Goal: Ask a question

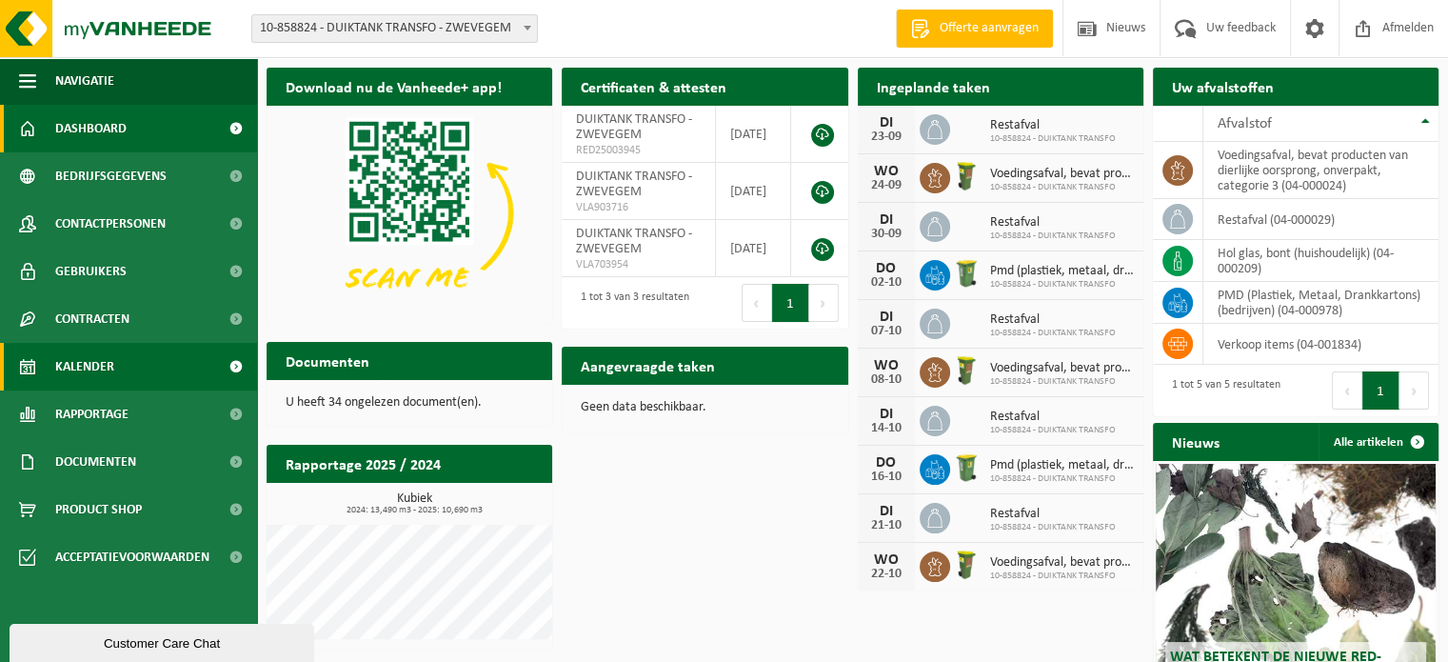
click at [89, 366] on span "Kalender" at bounding box center [84, 367] width 59 height 48
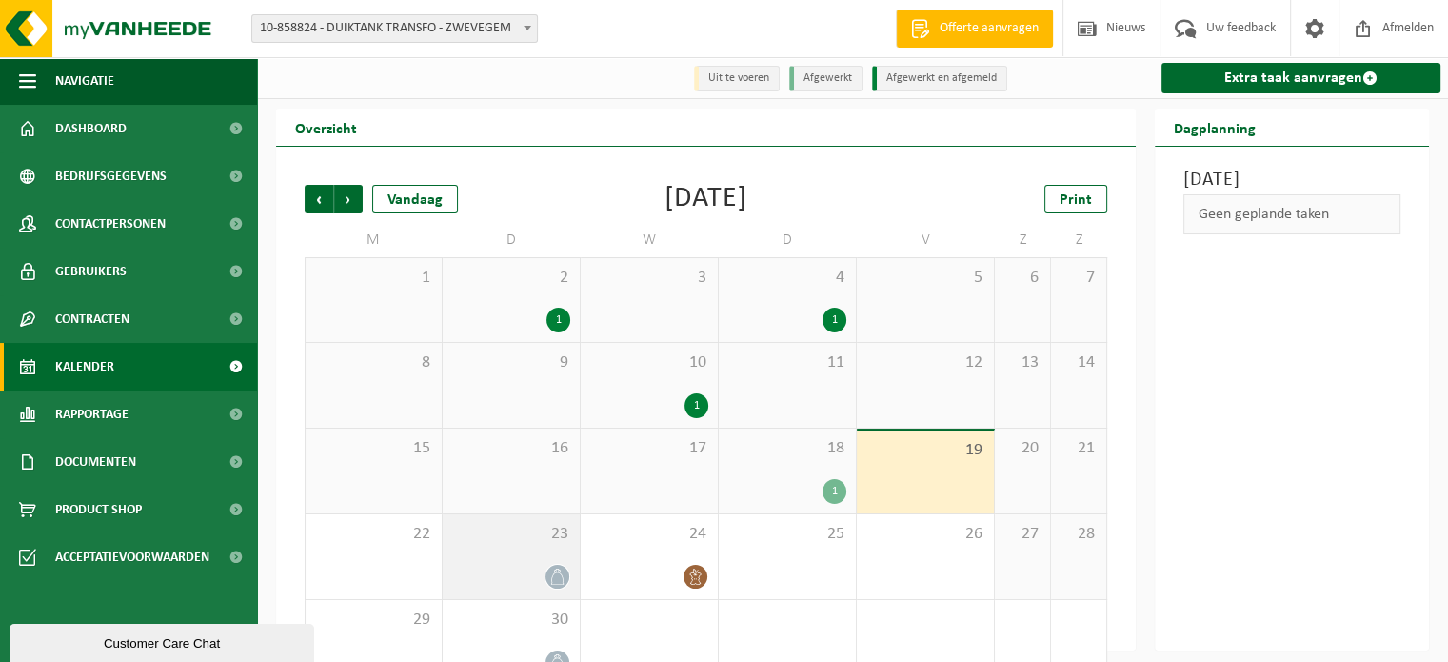
drag, startPoint x: 545, startPoint y: 573, endPoint x: 559, endPoint y: 581, distance: 16.2
click at [559, 581] on icon at bounding box center [557, 576] width 16 height 16
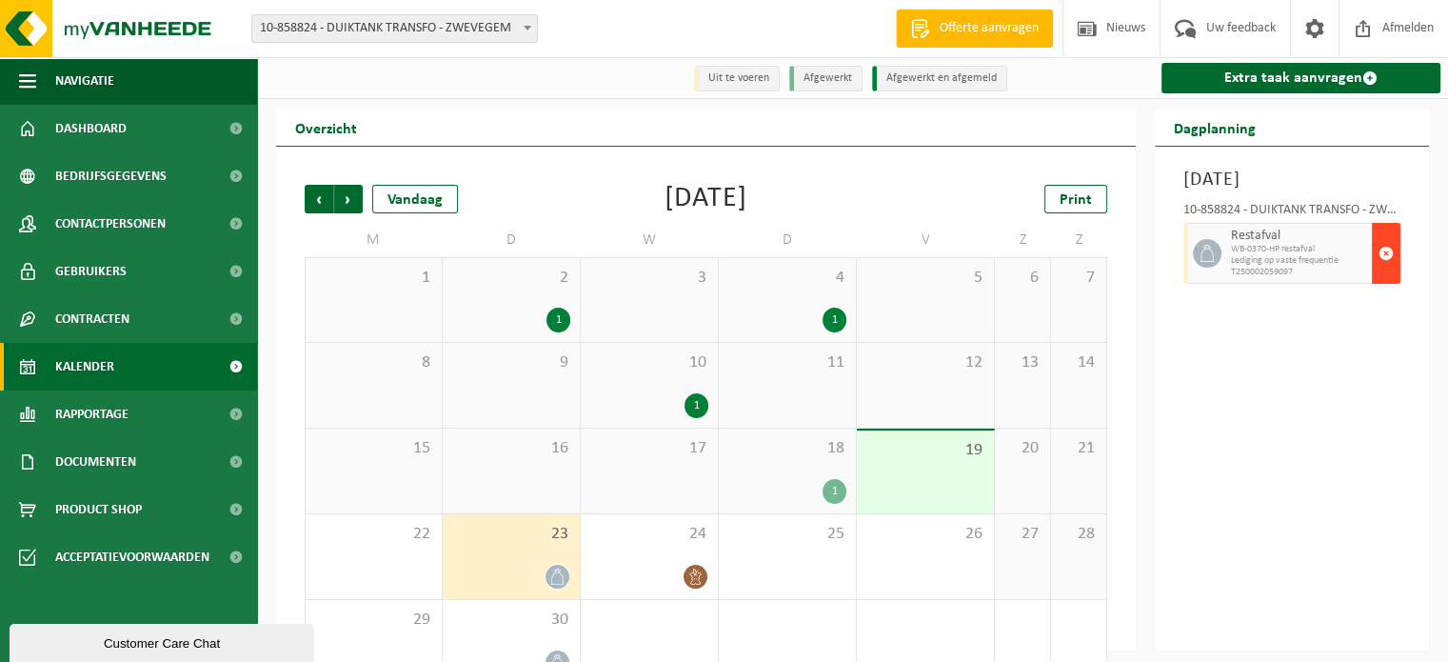
click at [1388, 272] on span "button" at bounding box center [1385, 253] width 15 height 38
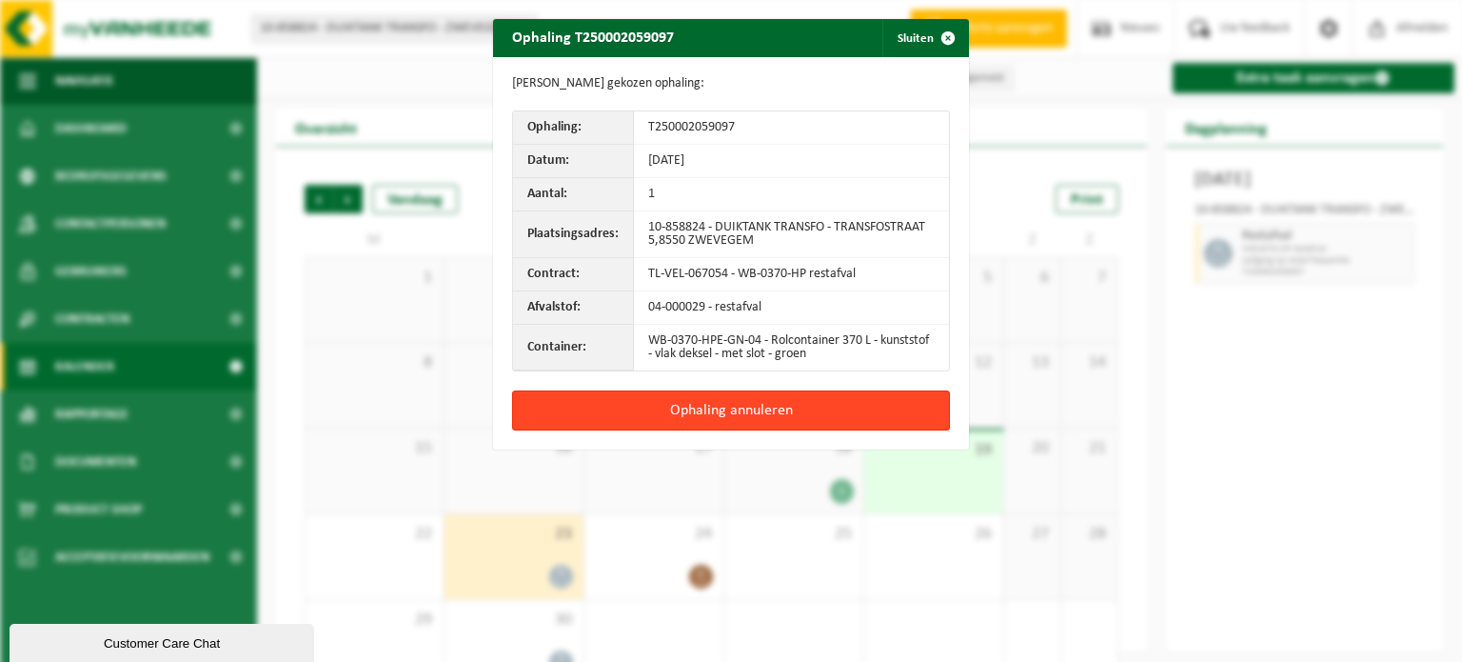
click at [813, 401] on button "Ophaling annuleren" at bounding box center [731, 410] width 438 height 40
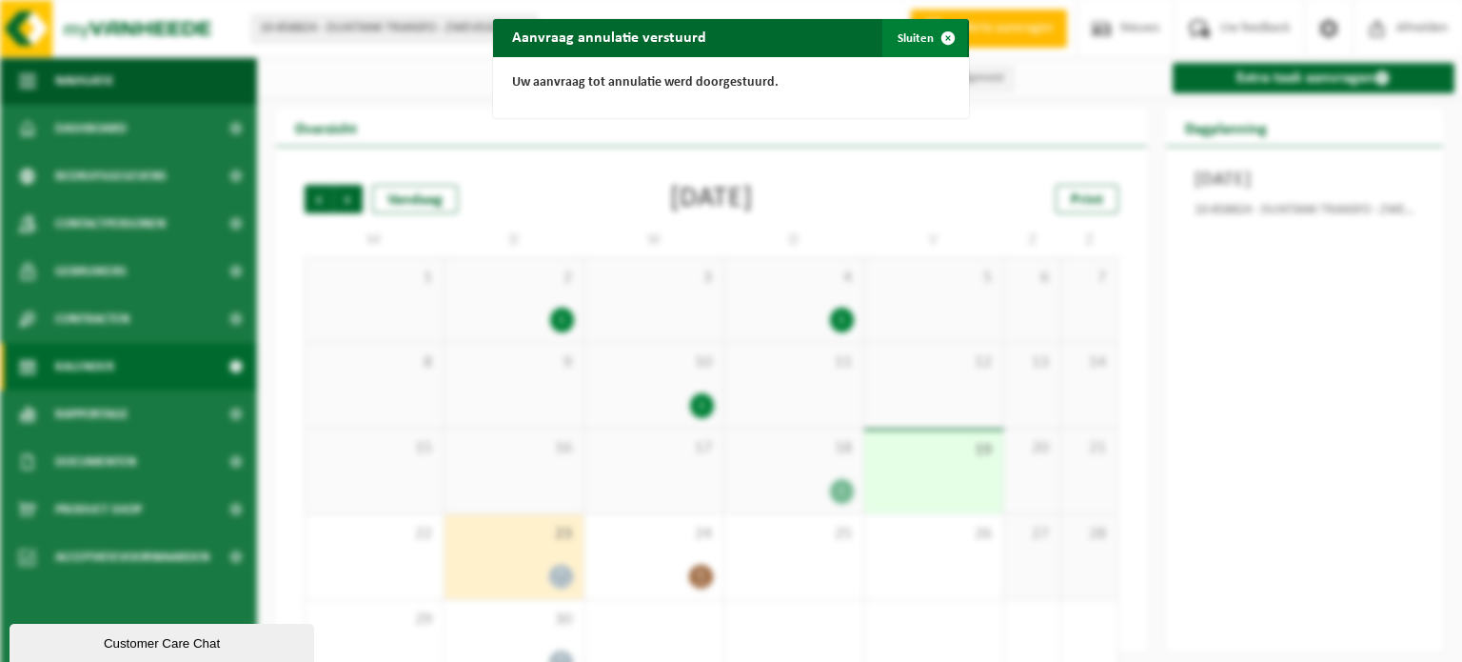
click at [901, 44] on button "Sluiten" at bounding box center [924, 38] width 85 height 38
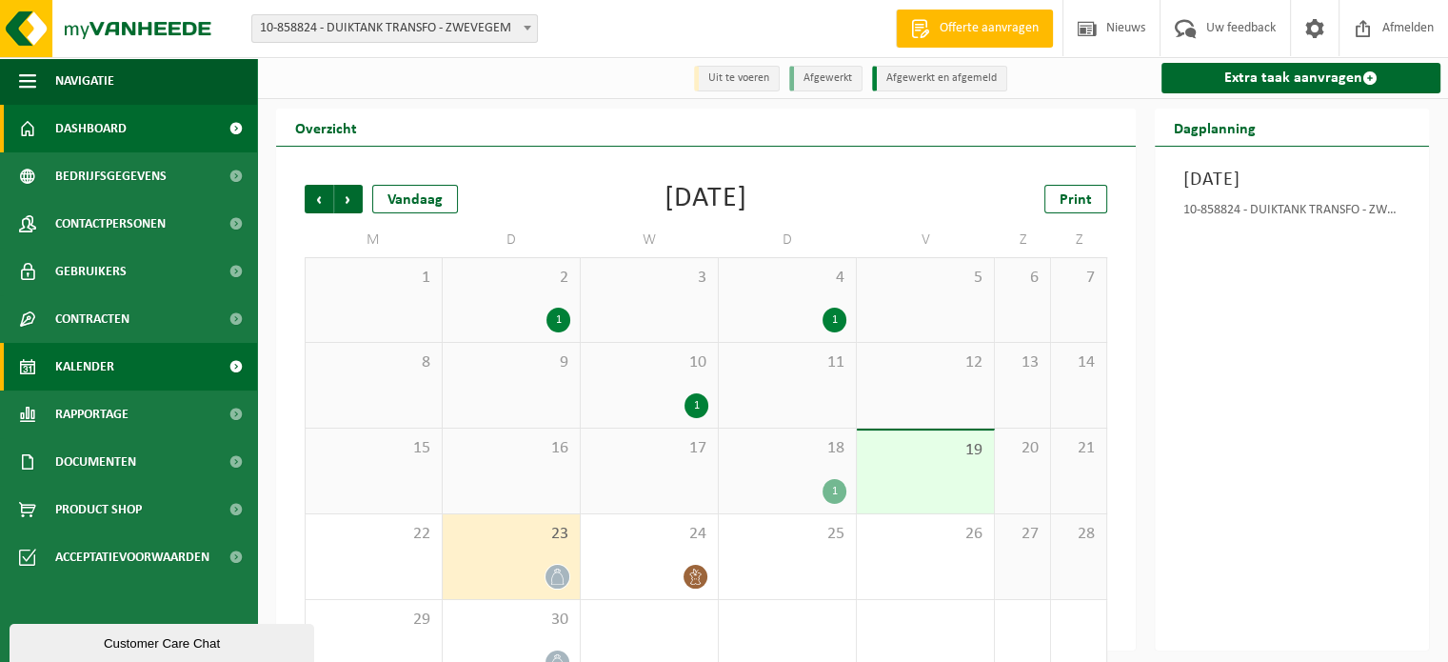
click at [124, 129] on span "Dashboard" at bounding box center [90, 129] width 71 height 48
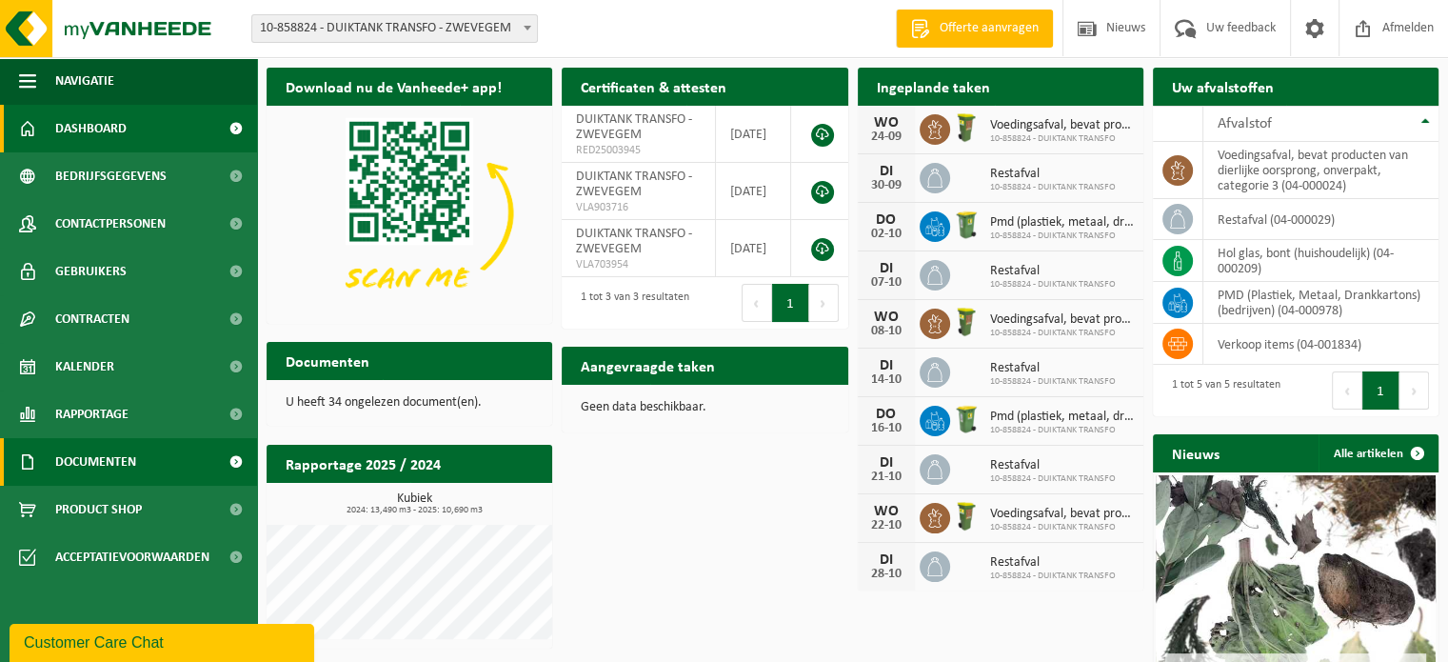
click at [98, 468] on span "Documenten" at bounding box center [95, 462] width 81 height 48
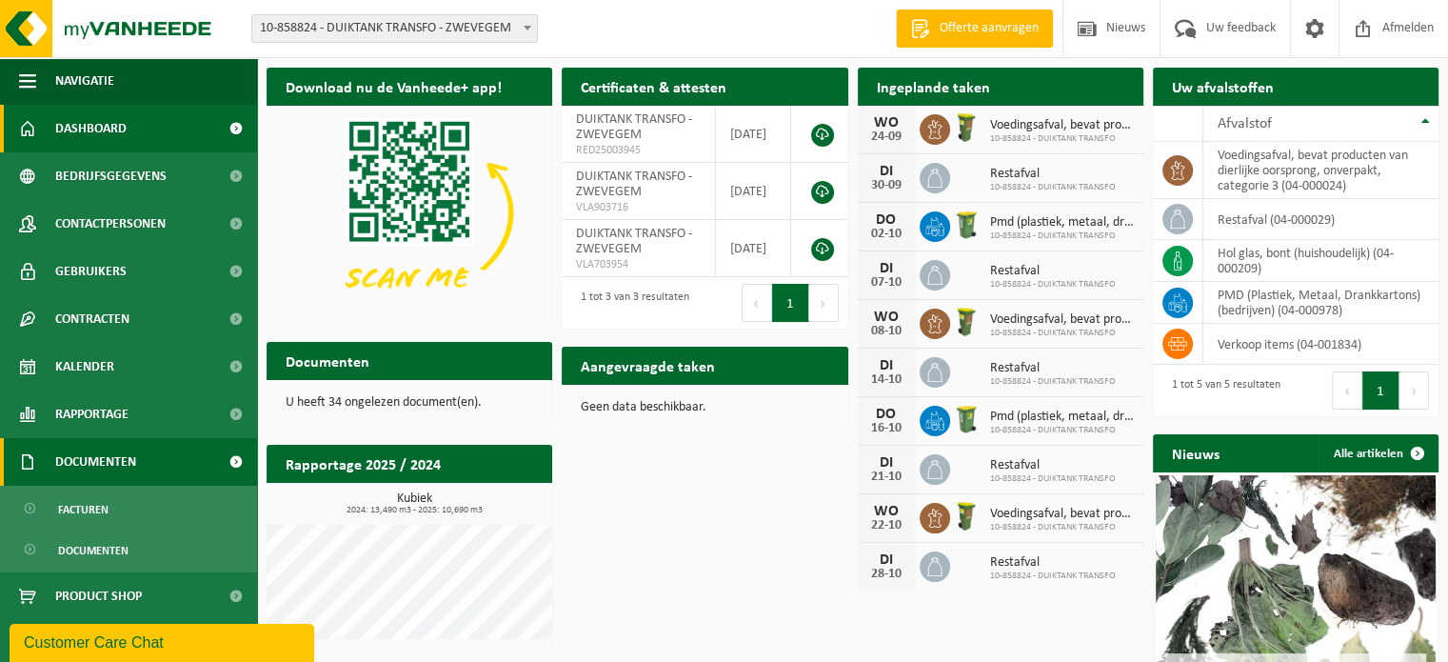
click at [110, 461] on span "Documenten" at bounding box center [95, 462] width 81 height 48
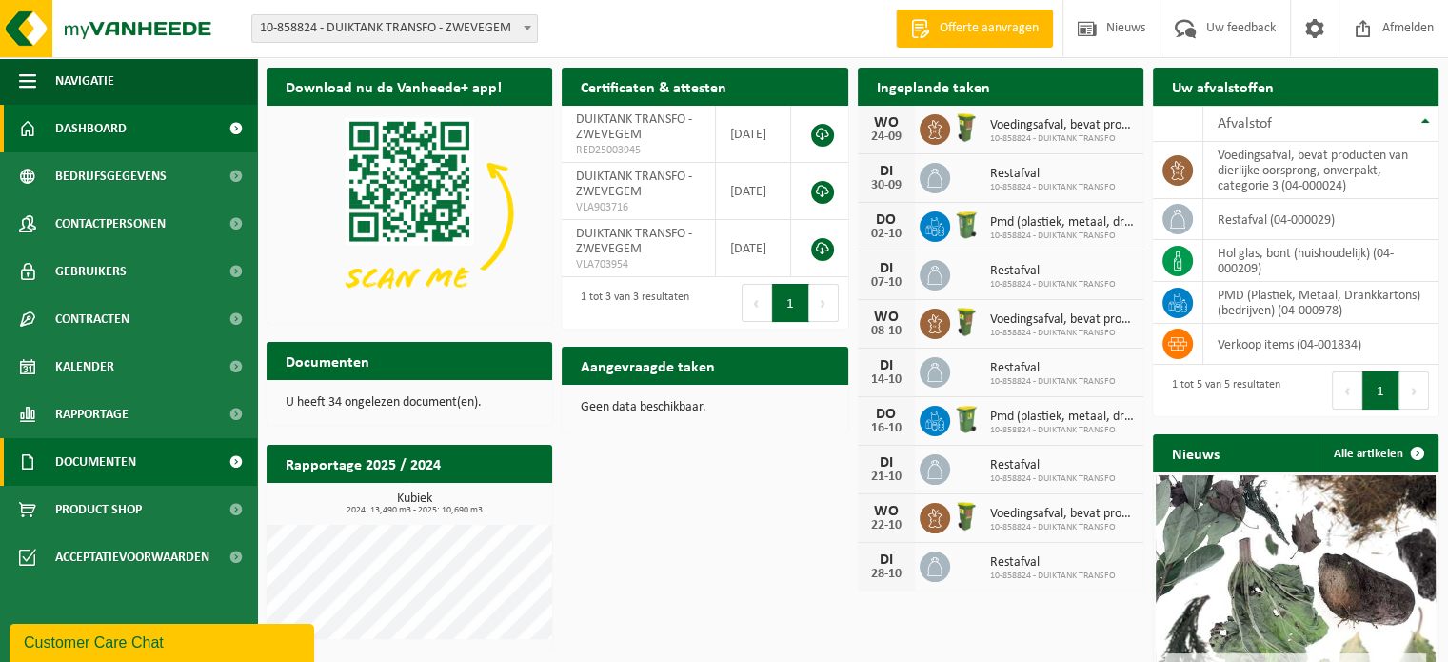
click at [110, 461] on span "Documenten" at bounding box center [95, 462] width 81 height 48
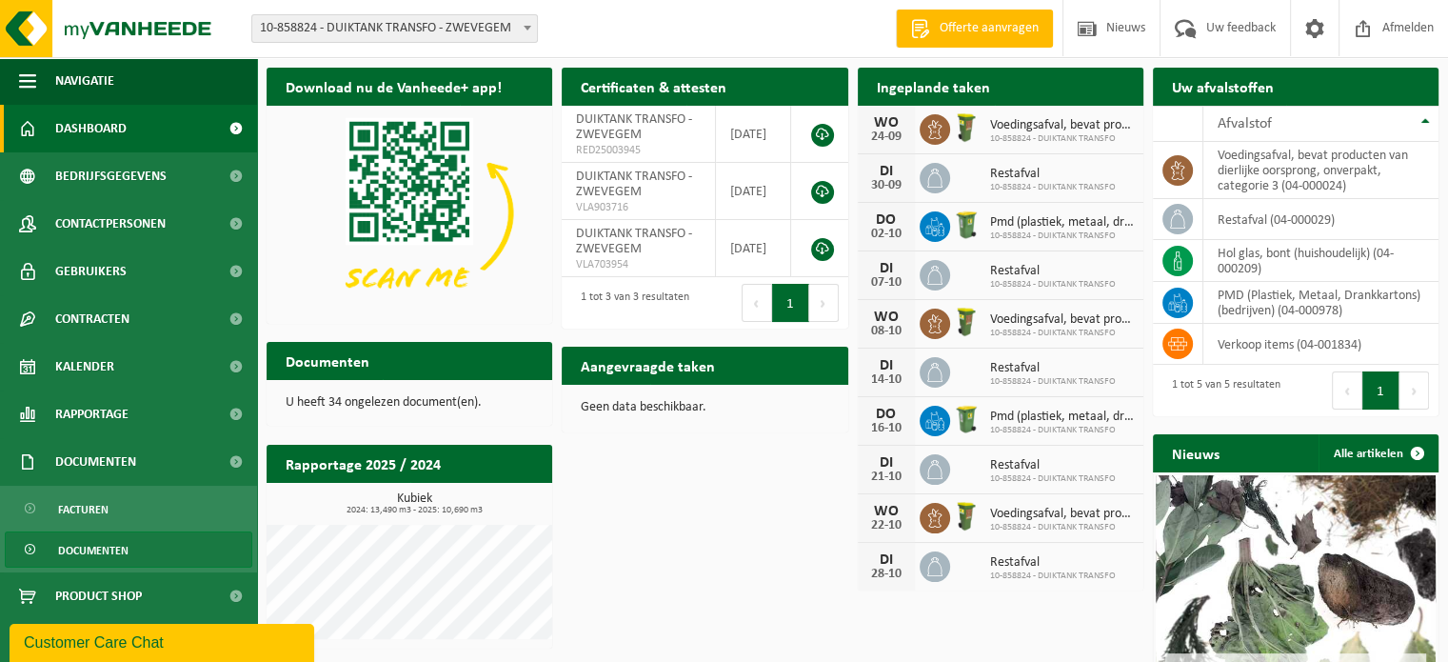
click at [91, 546] on span "Documenten" at bounding box center [93, 550] width 70 height 36
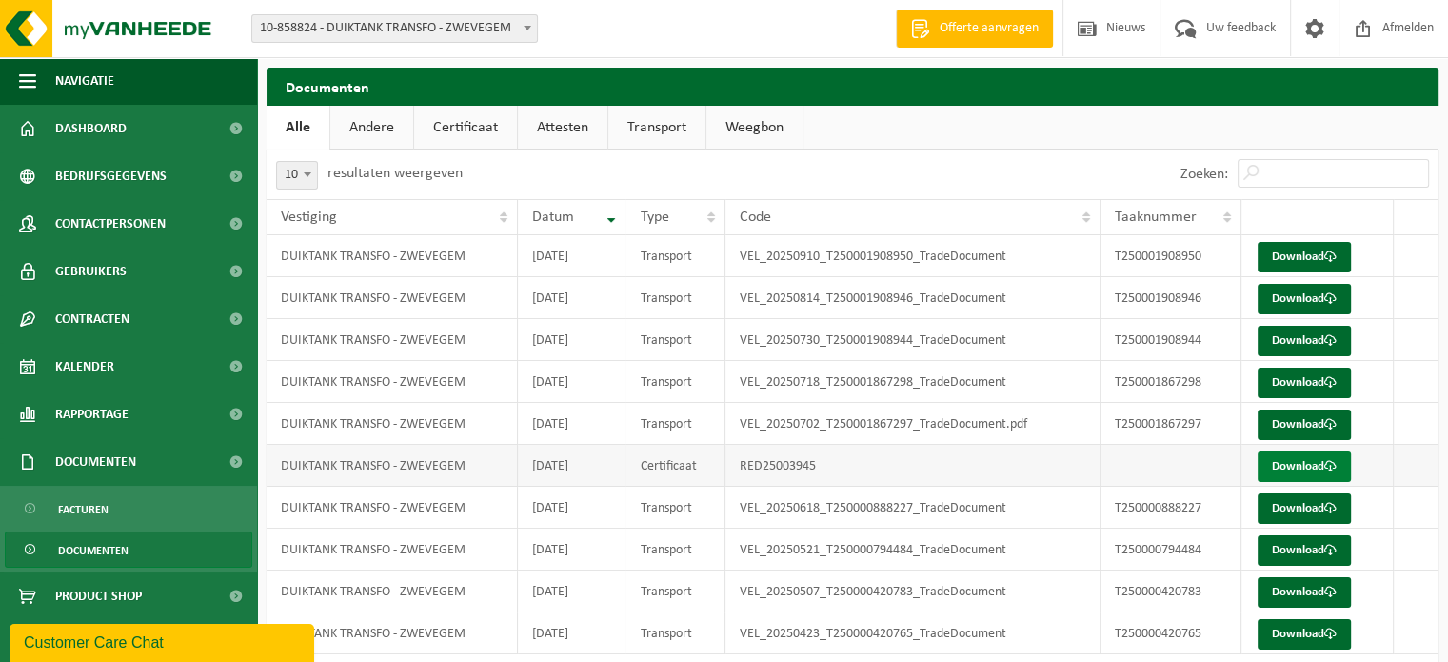
click at [1306, 465] on link "Download" at bounding box center [1304, 466] width 93 height 30
click at [1296, 259] on link "Download" at bounding box center [1304, 257] width 93 height 30
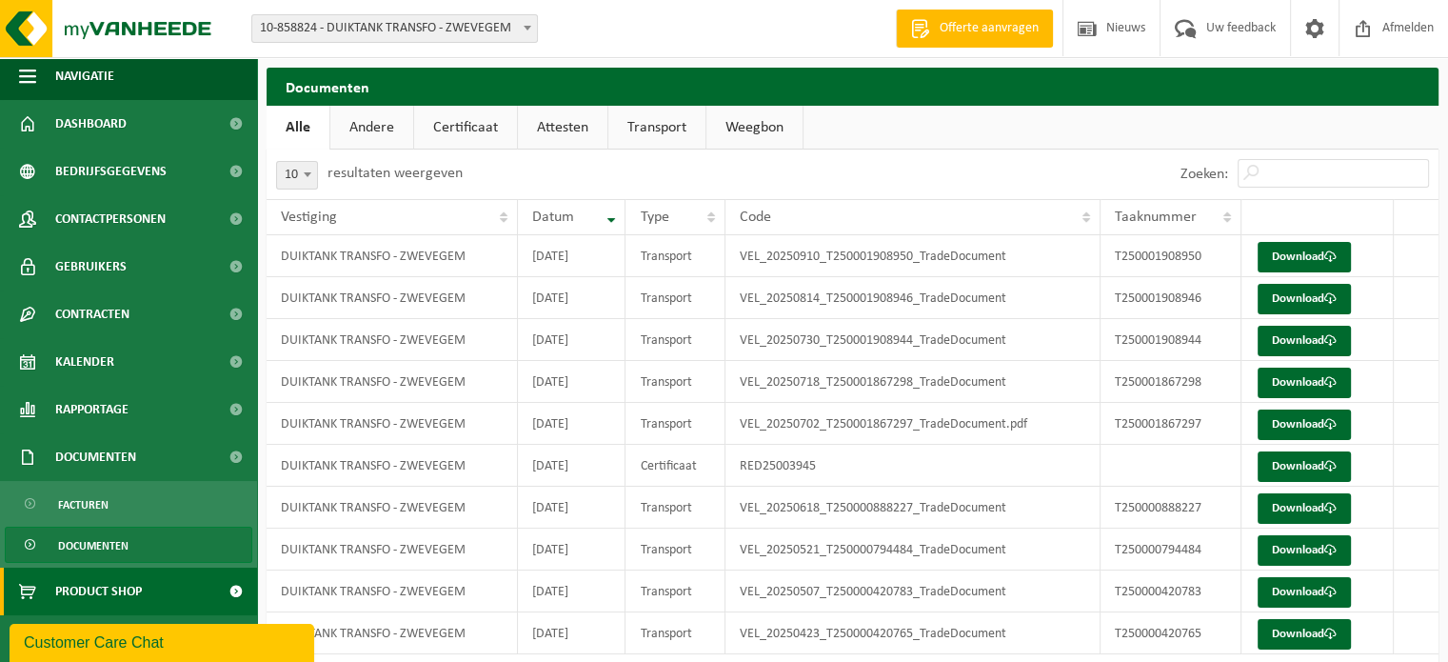
click at [105, 593] on span "Product Shop" at bounding box center [98, 591] width 87 height 48
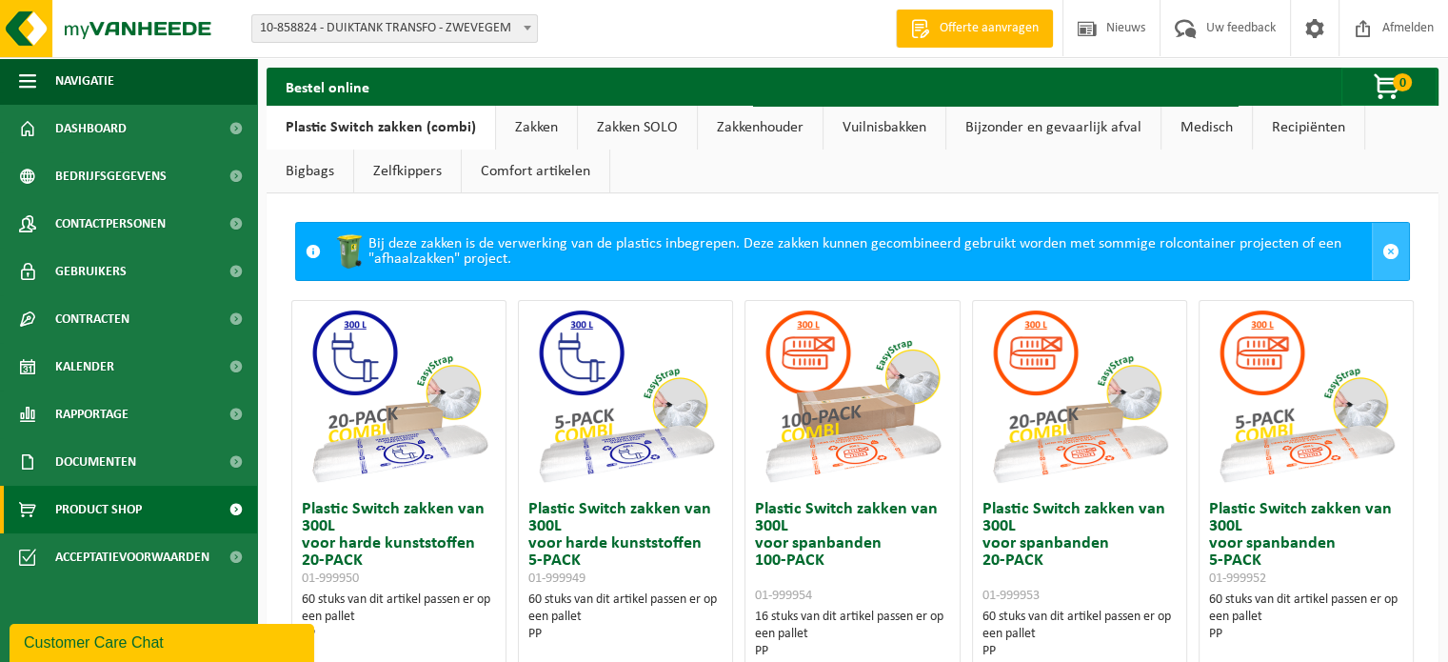
click at [1382, 248] on span at bounding box center [1390, 251] width 17 height 17
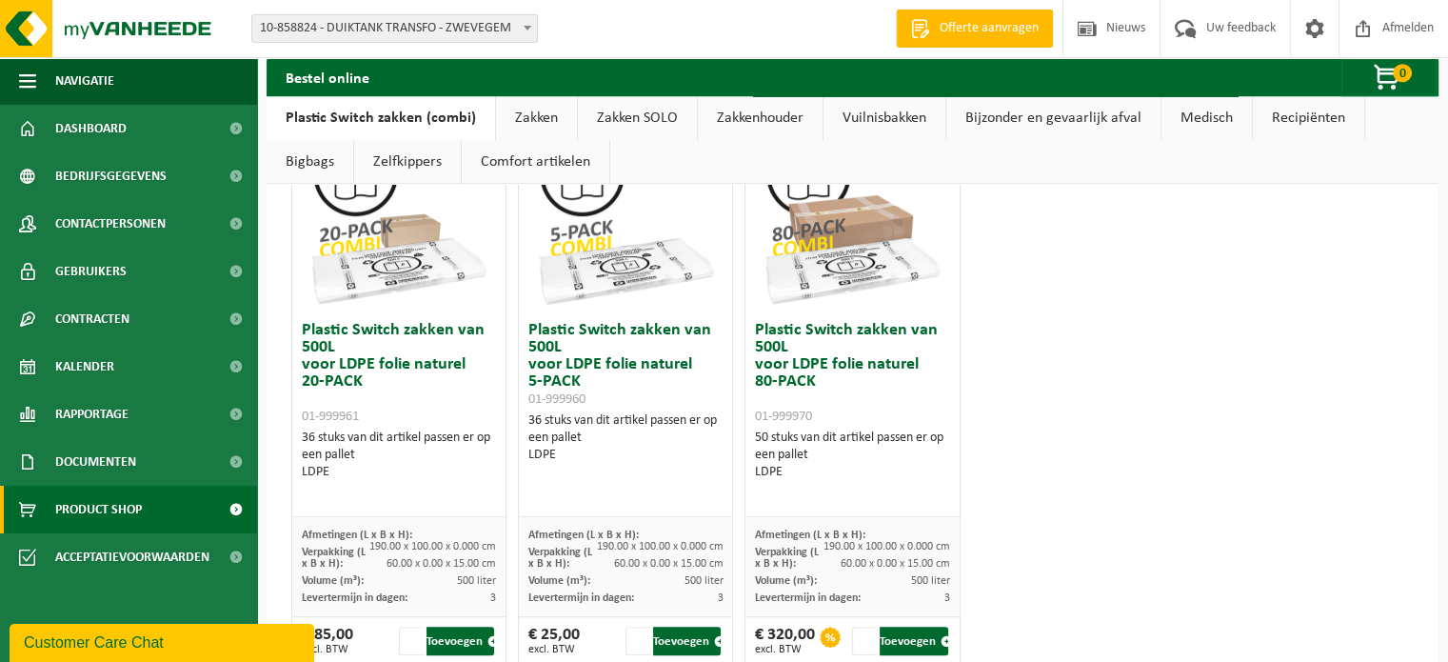
scroll to position [1303, 0]
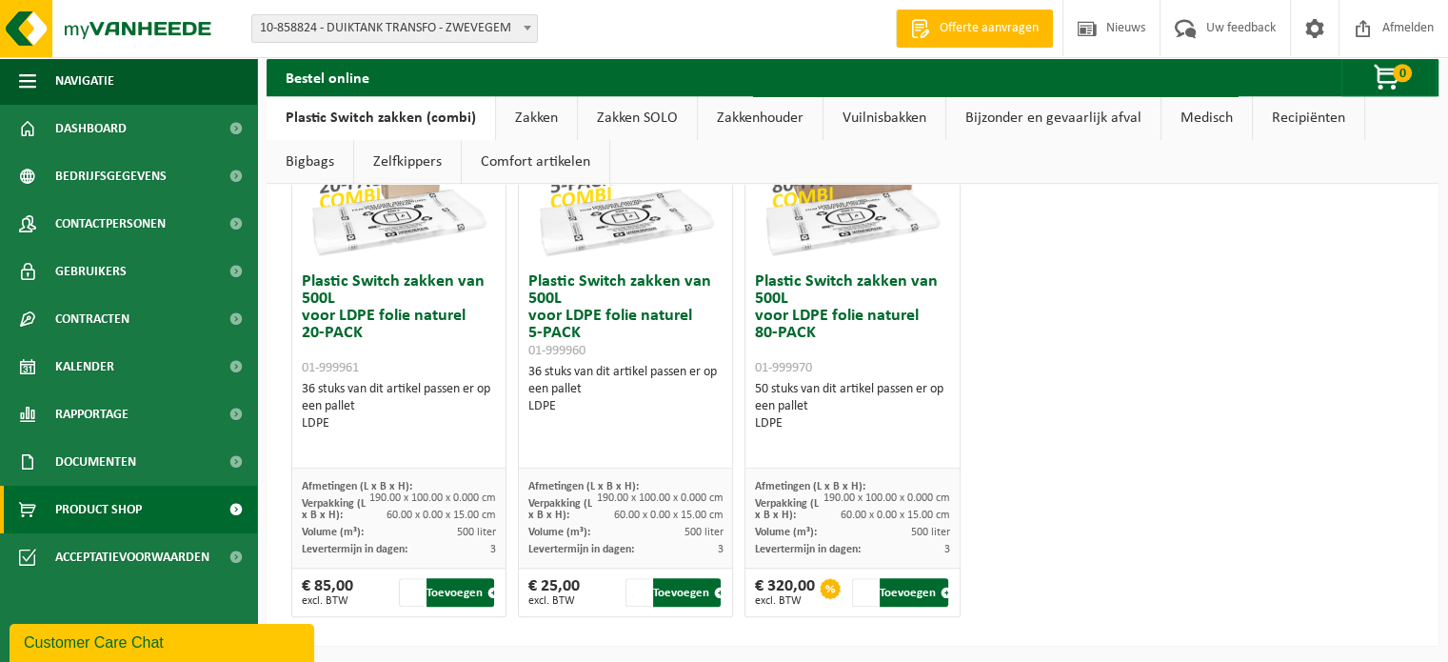
click at [519, 117] on link "Zakken" at bounding box center [536, 118] width 81 height 44
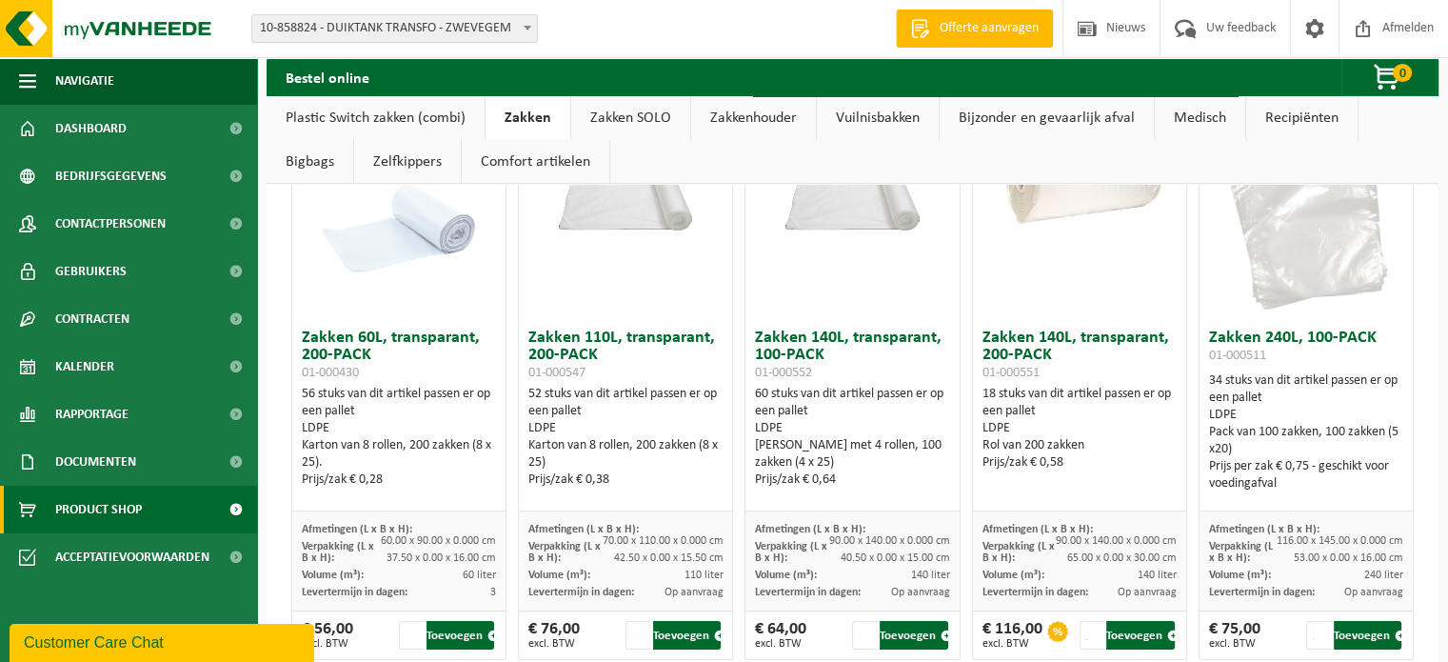
scroll to position [168, 0]
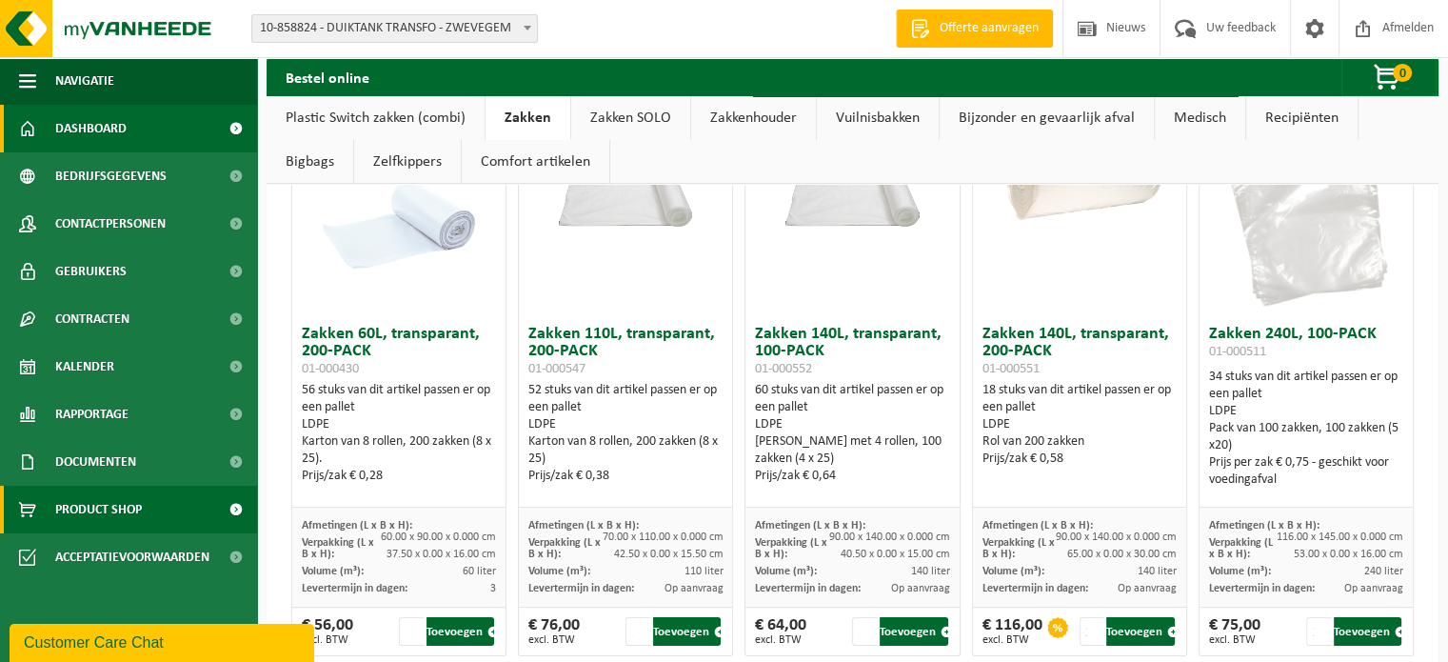
click at [93, 130] on span "Dashboard" at bounding box center [90, 129] width 71 height 48
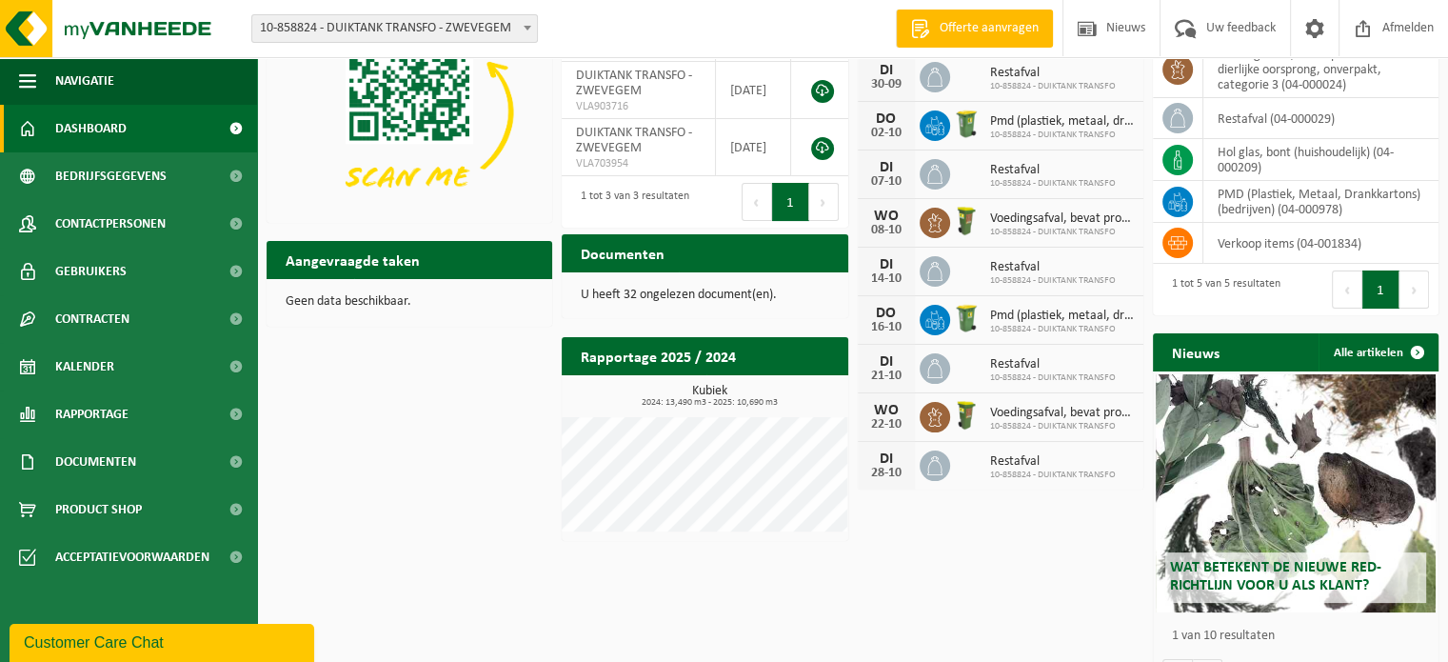
scroll to position [145, 0]
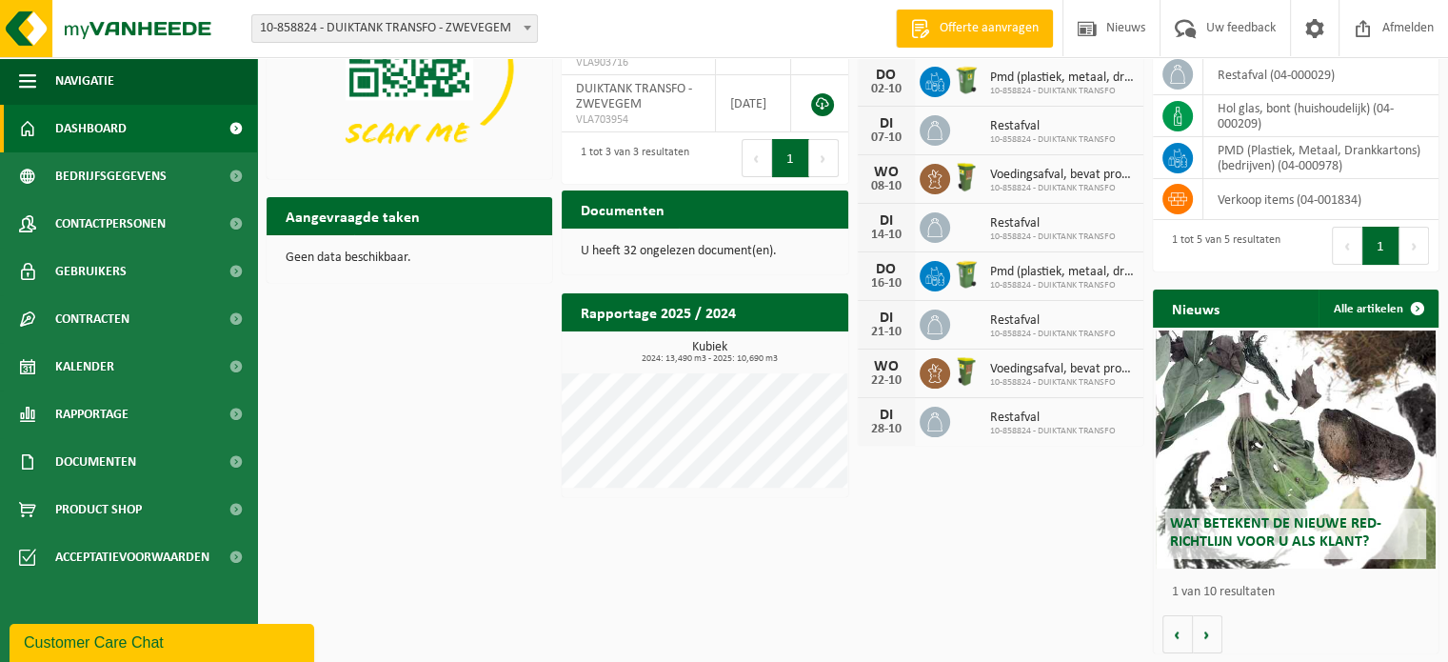
click at [737, 326] on h2 "Rapportage 2025 / 2024" at bounding box center [658, 311] width 193 height 37
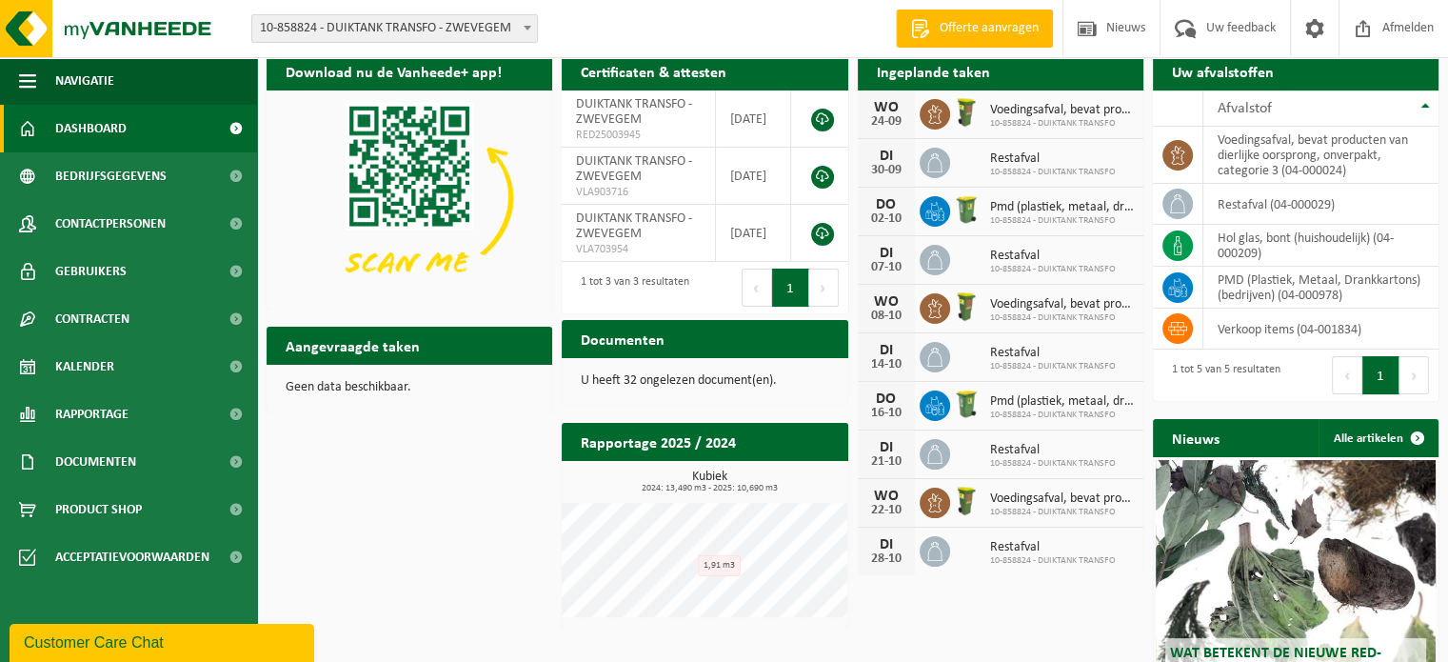
scroll to position [13, 0]
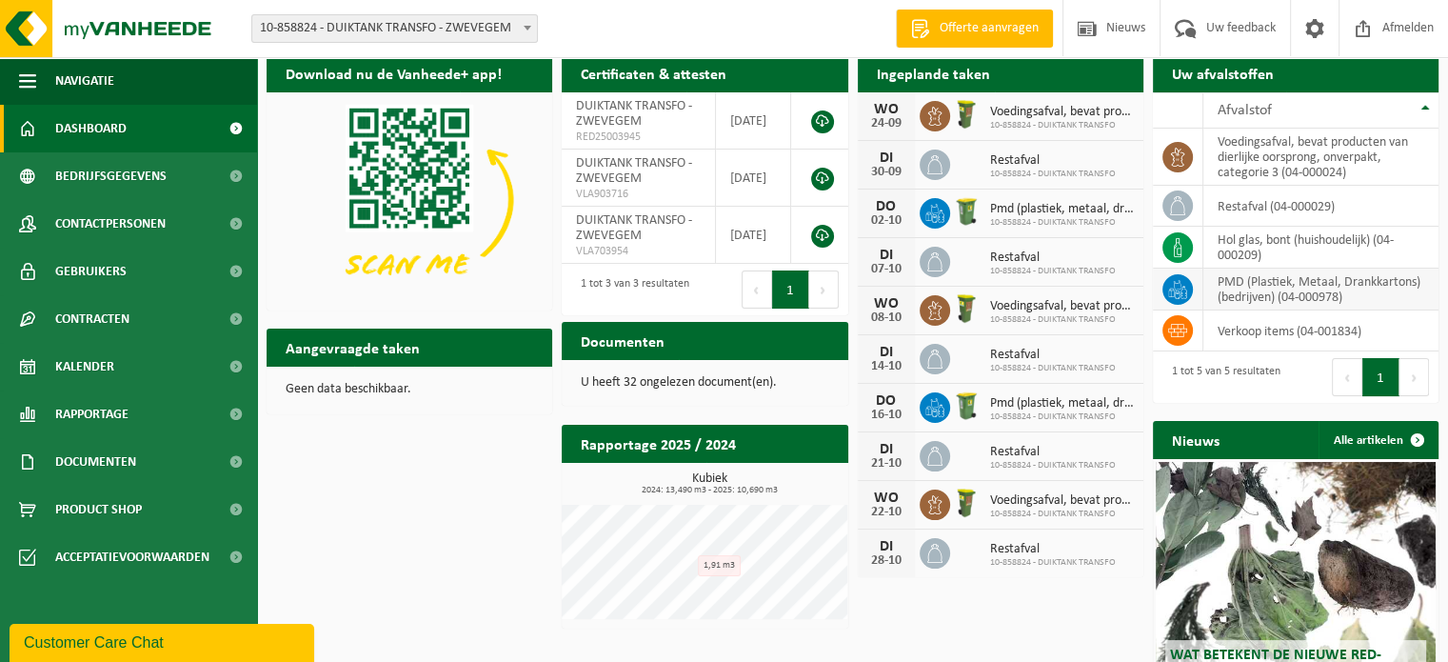
click at [1316, 288] on td "PMD (Plastiek, Metaal, Drankkartons) (bedrijven) (04-000978)" at bounding box center [1320, 289] width 235 height 42
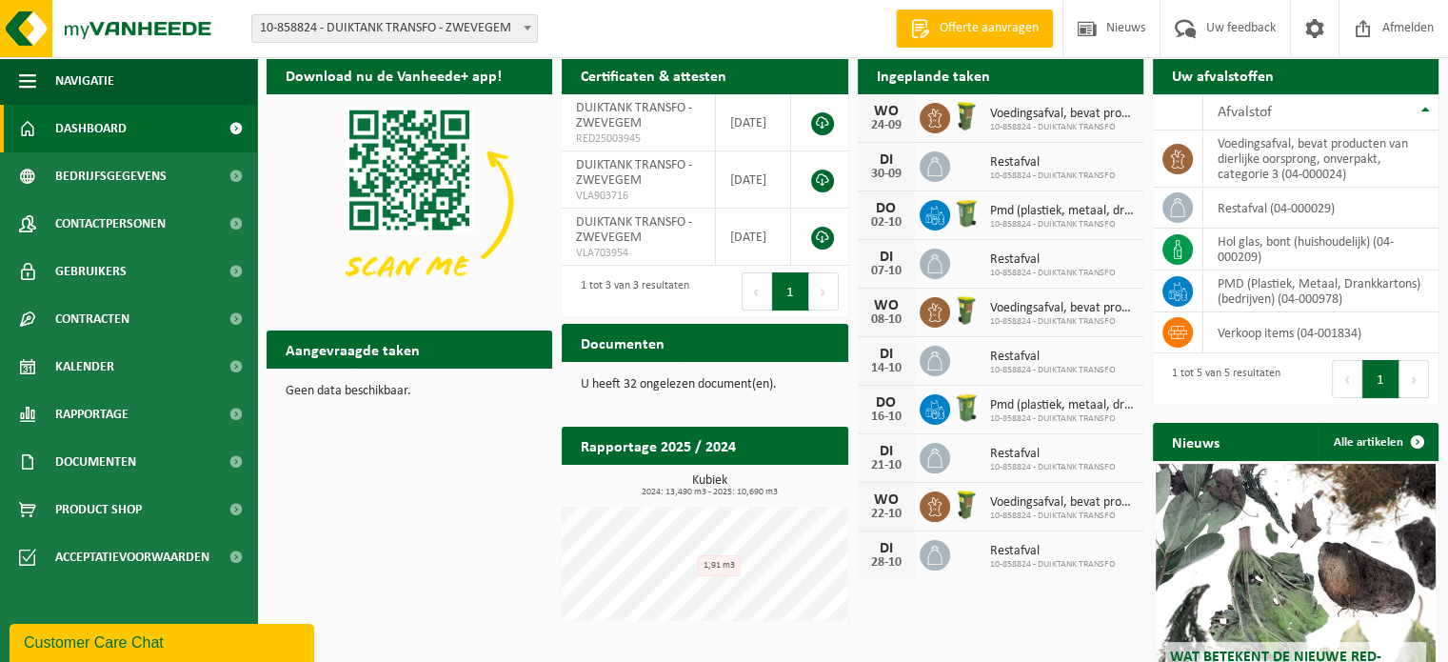
scroll to position [0, 0]
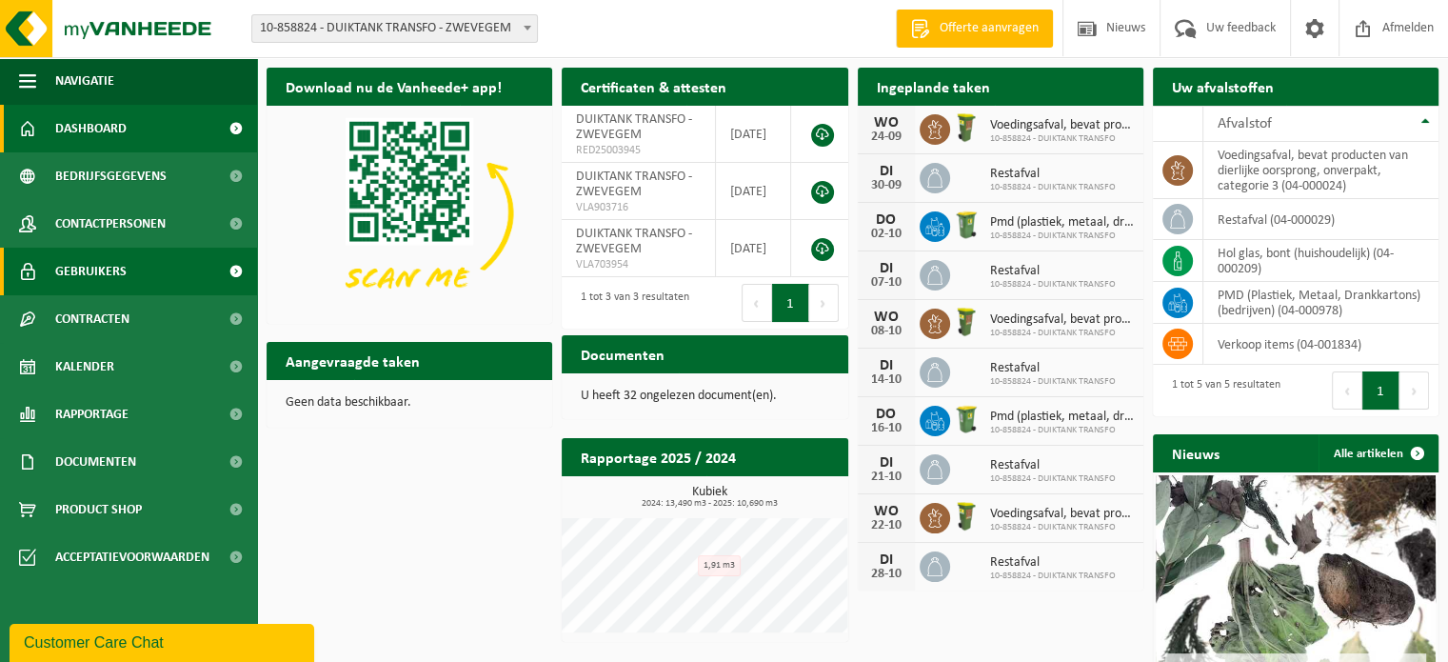
click at [88, 273] on span "Gebruikers" at bounding box center [90, 272] width 71 height 48
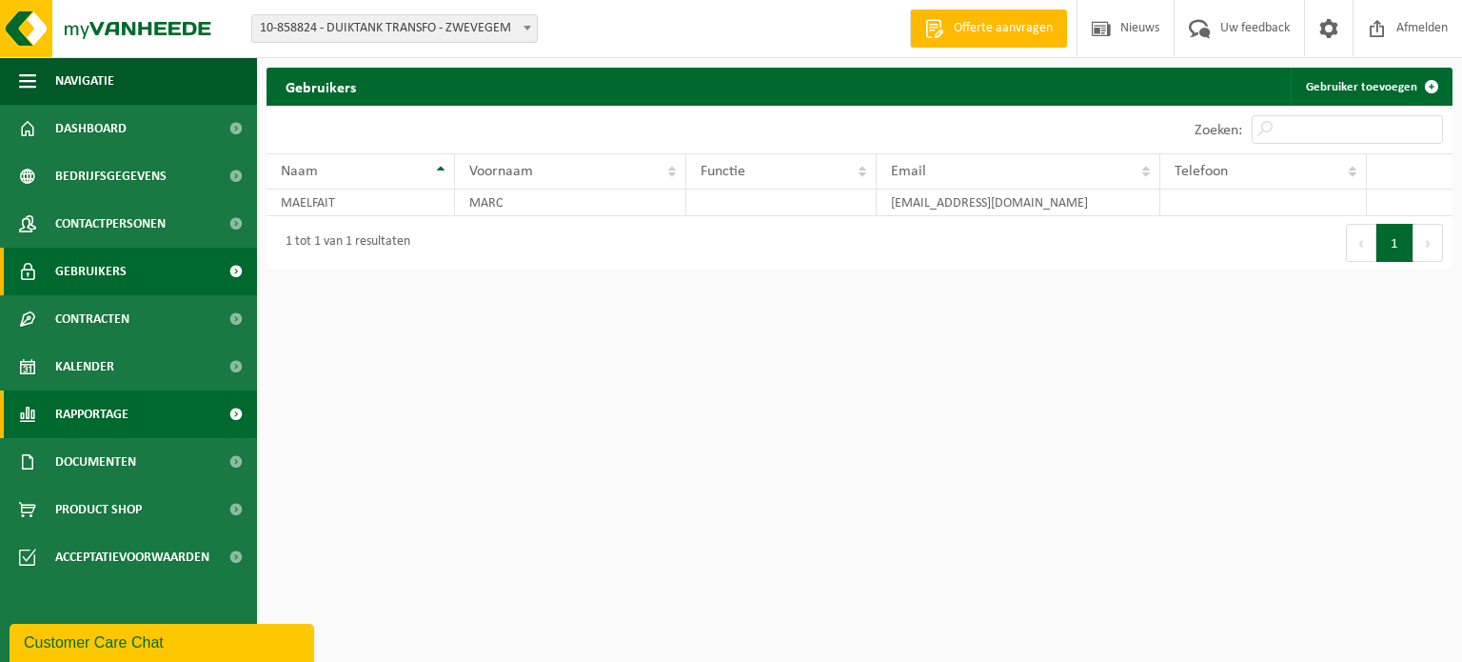
click at [85, 406] on span "Rapportage" at bounding box center [91, 414] width 73 height 48
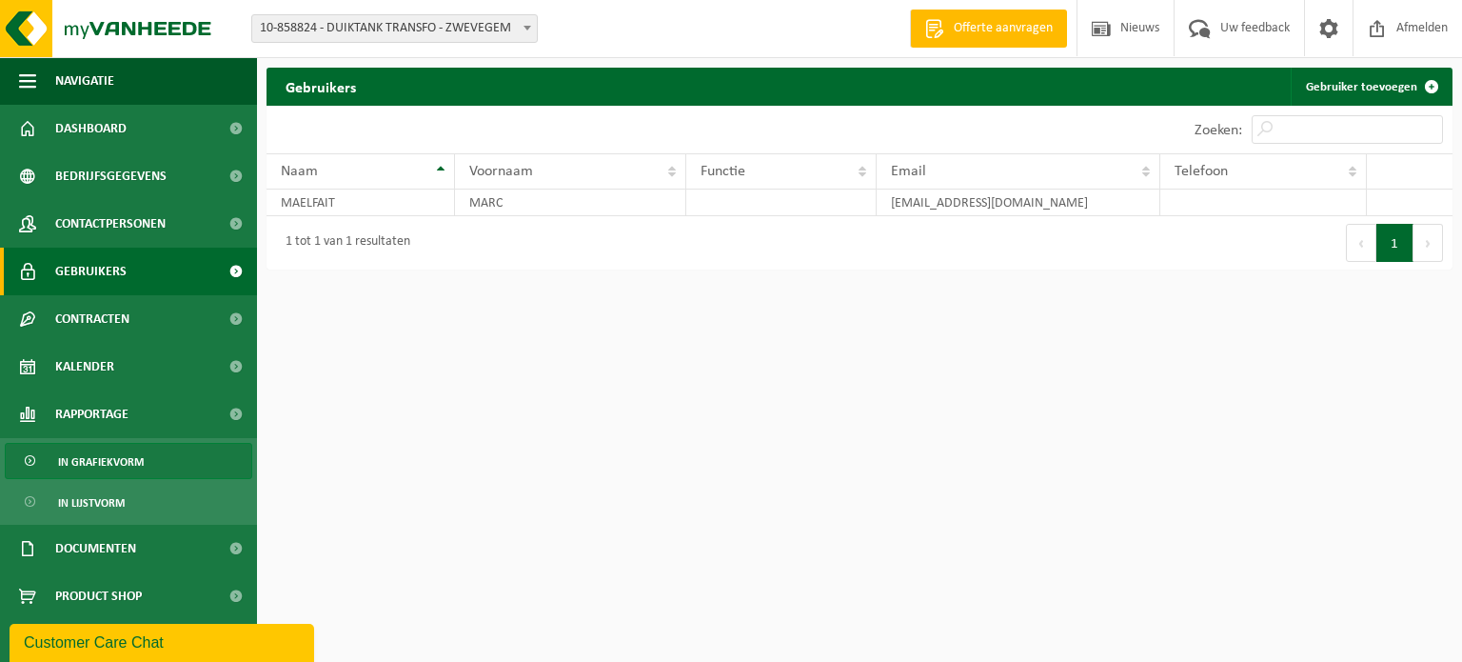
click at [83, 464] on span "In grafiekvorm" at bounding box center [101, 462] width 86 height 36
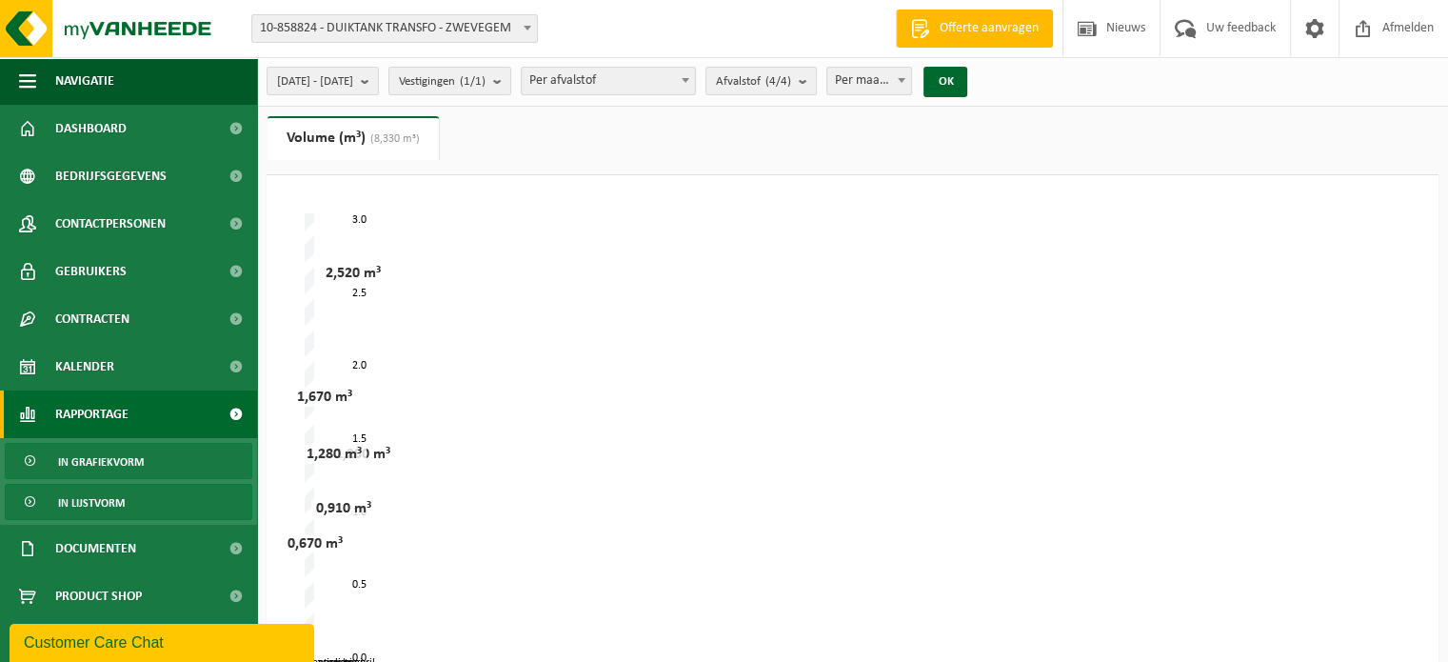
click at [86, 505] on span "In lijstvorm" at bounding box center [91, 503] width 67 height 36
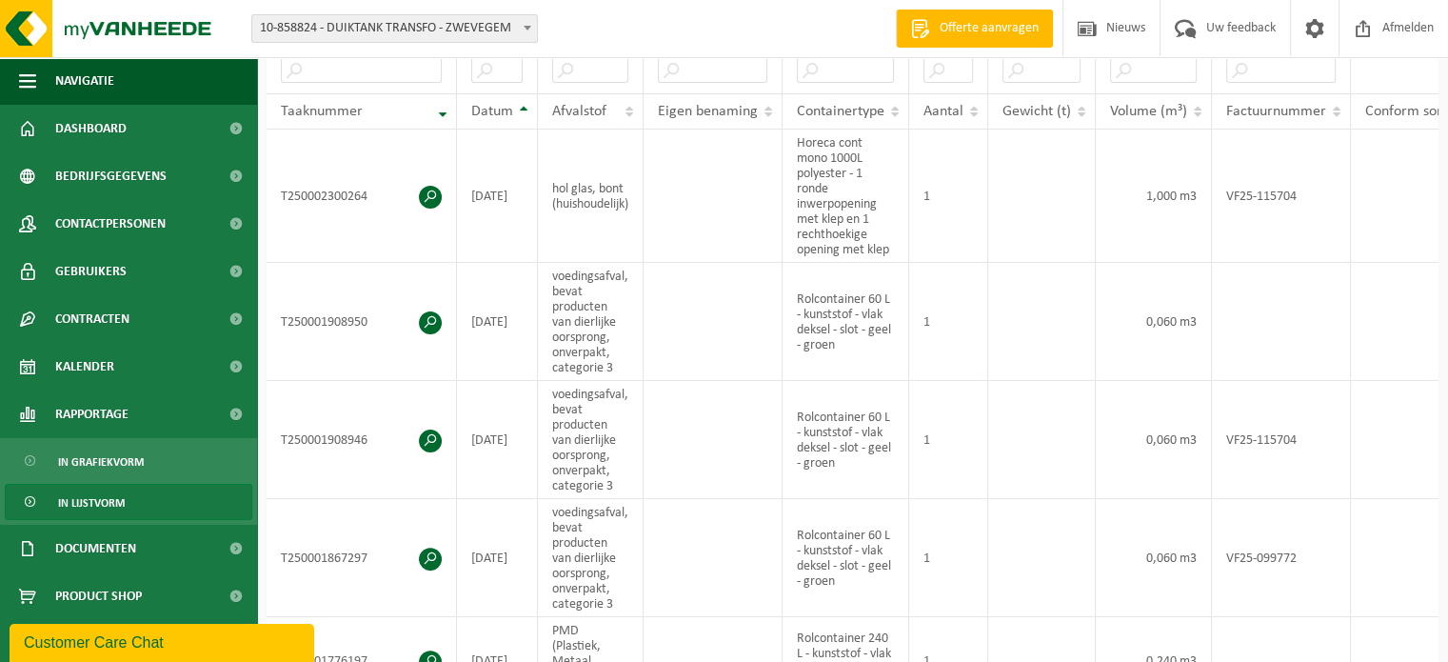
scroll to position [392, 0]
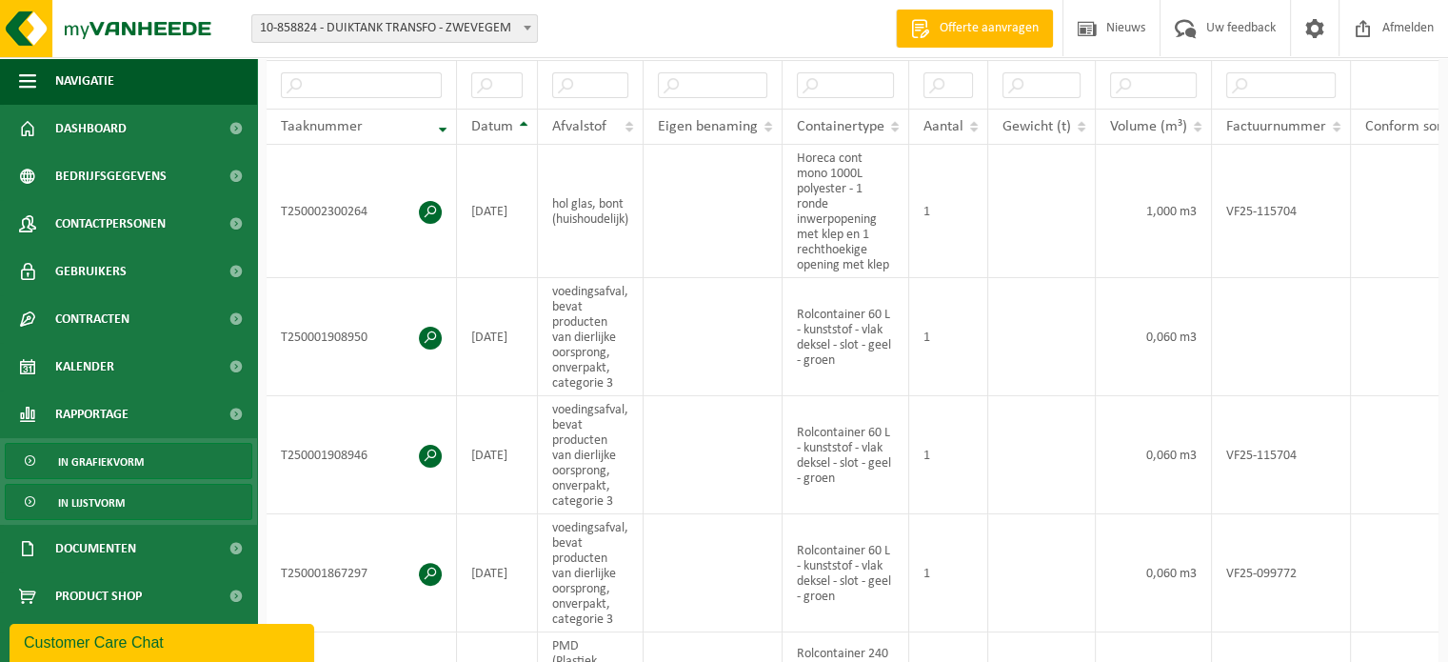
click at [121, 458] on span "In grafiekvorm" at bounding box center [101, 462] width 86 height 36
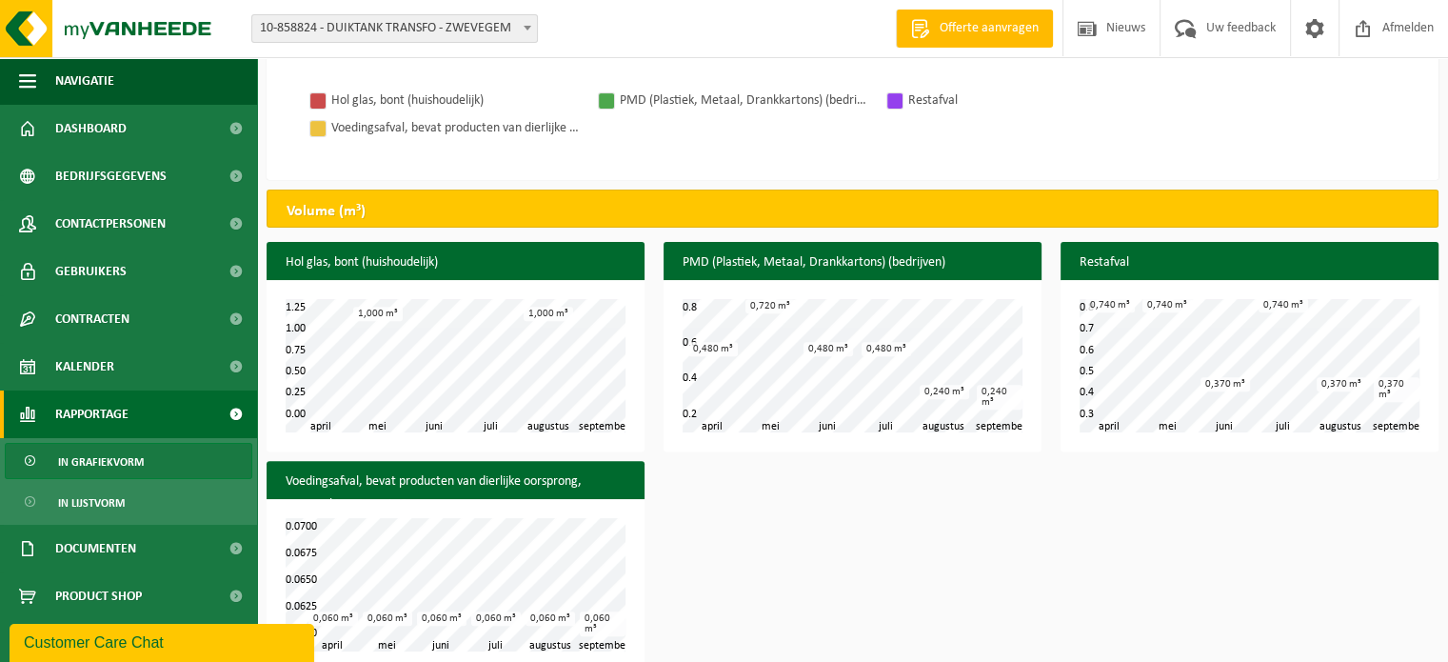
scroll to position [666, 0]
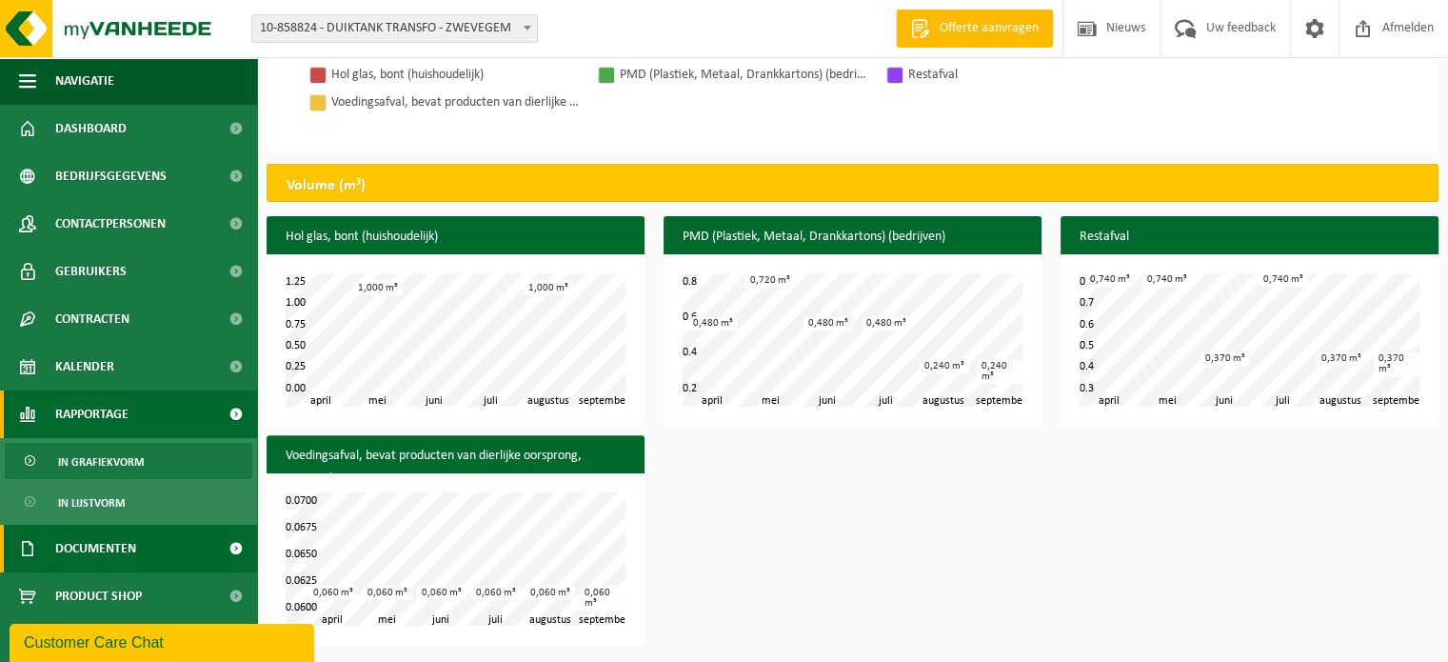
click at [129, 545] on span "Documenten" at bounding box center [95, 549] width 81 height 48
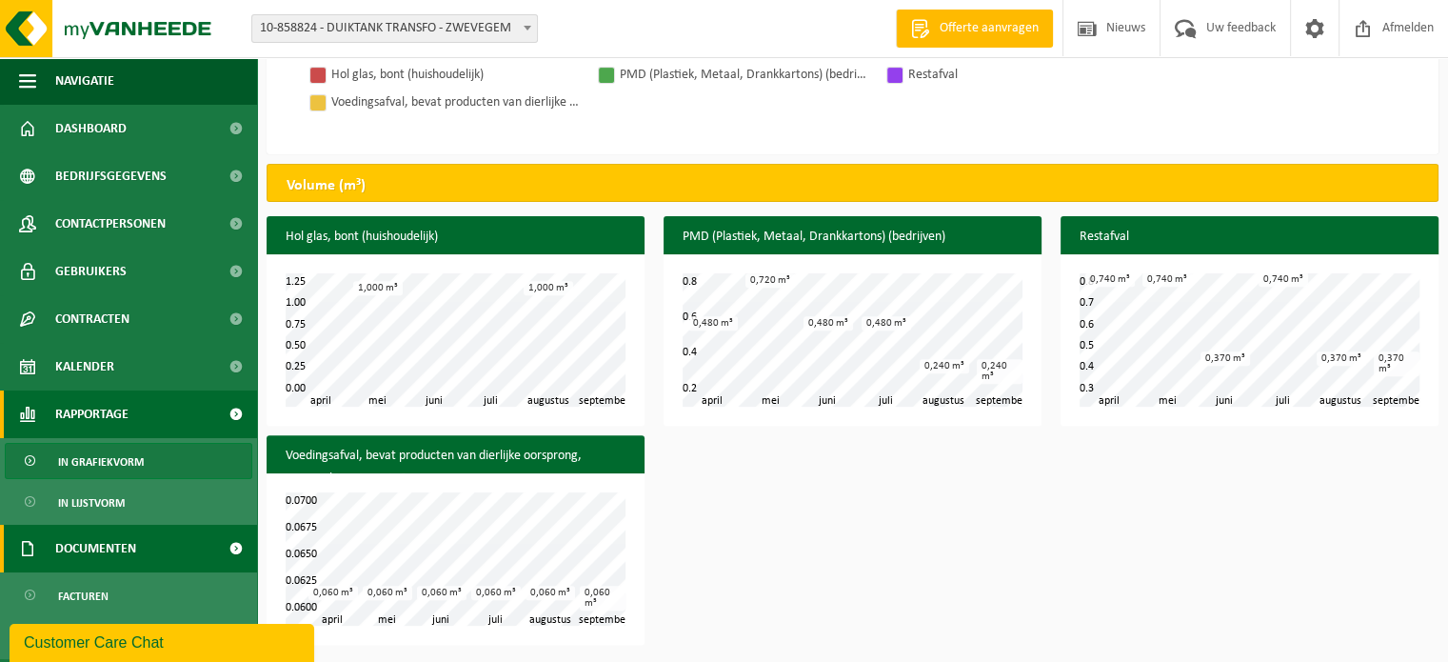
click at [110, 544] on span "Documenten" at bounding box center [95, 549] width 81 height 48
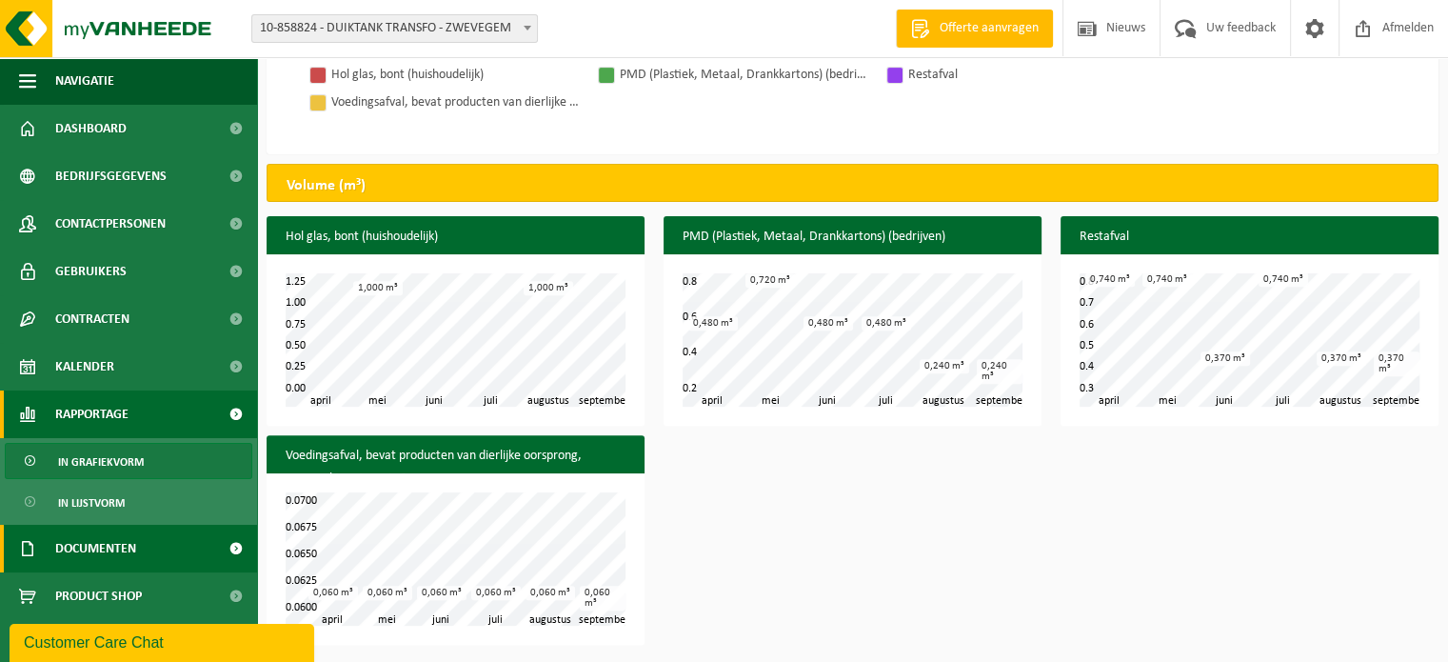
click at [116, 542] on span "Documenten" at bounding box center [95, 549] width 81 height 48
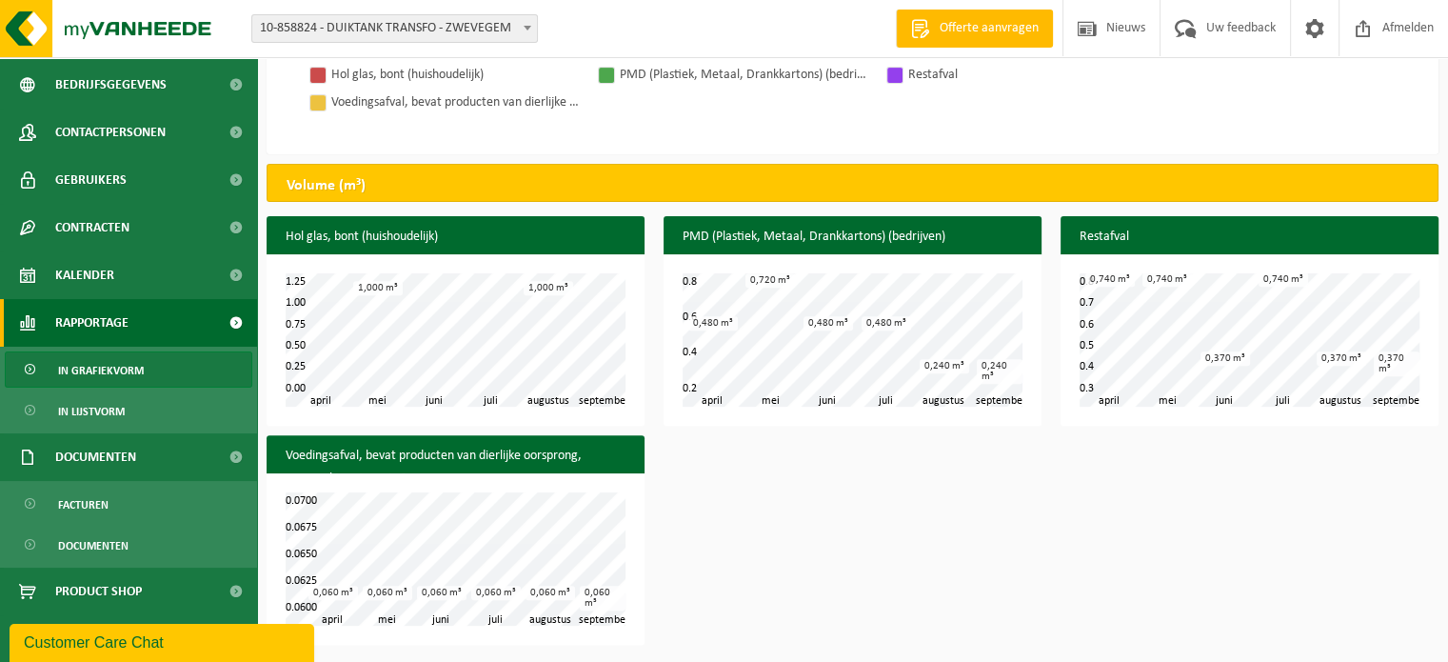
scroll to position [0, 0]
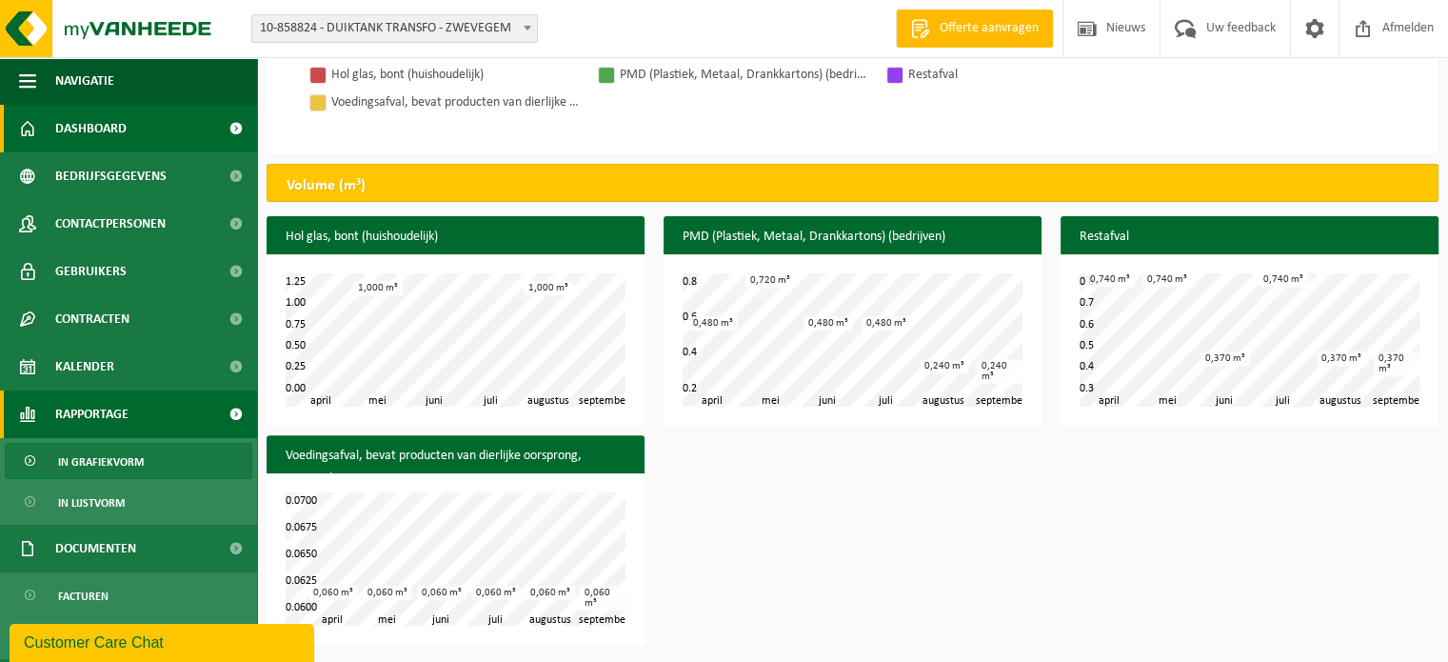
click at [67, 125] on span "Dashboard" at bounding box center [90, 129] width 71 height 48
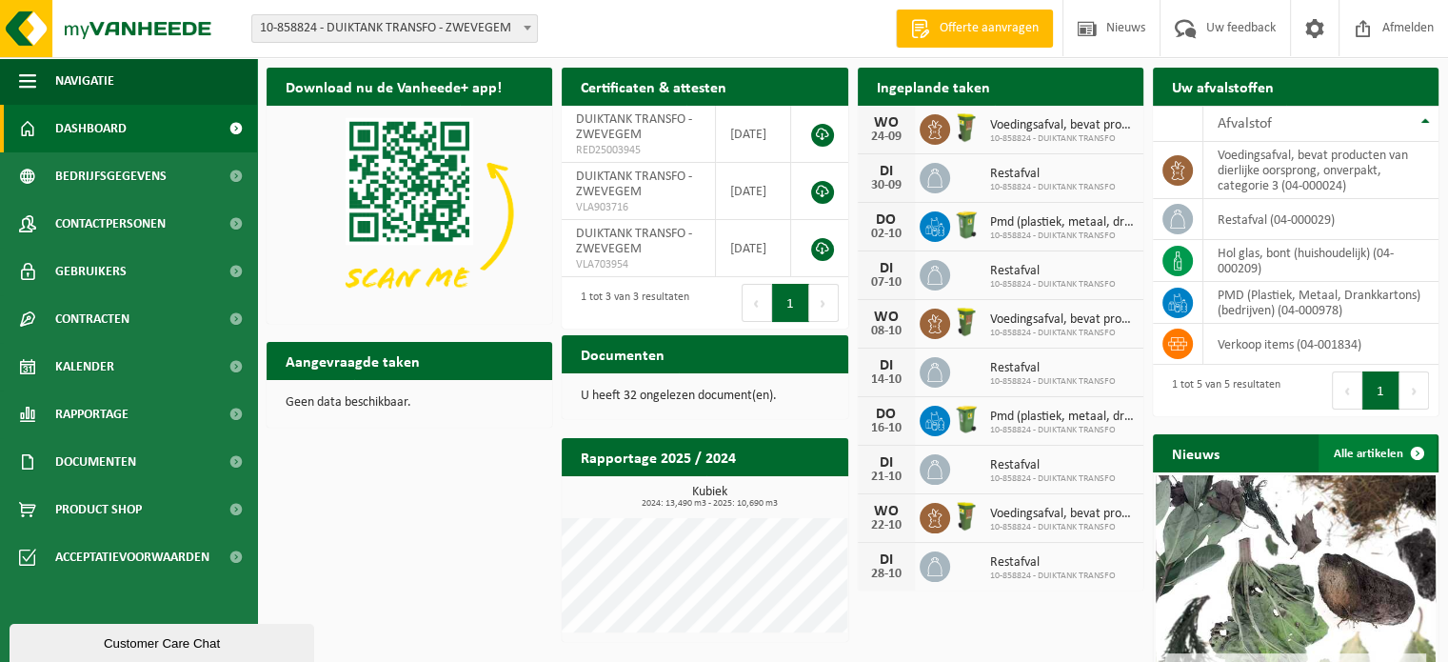
click at [1362, 451] on link "Alle artikelen" at bounding box center [1377, 453] width 118 height 38
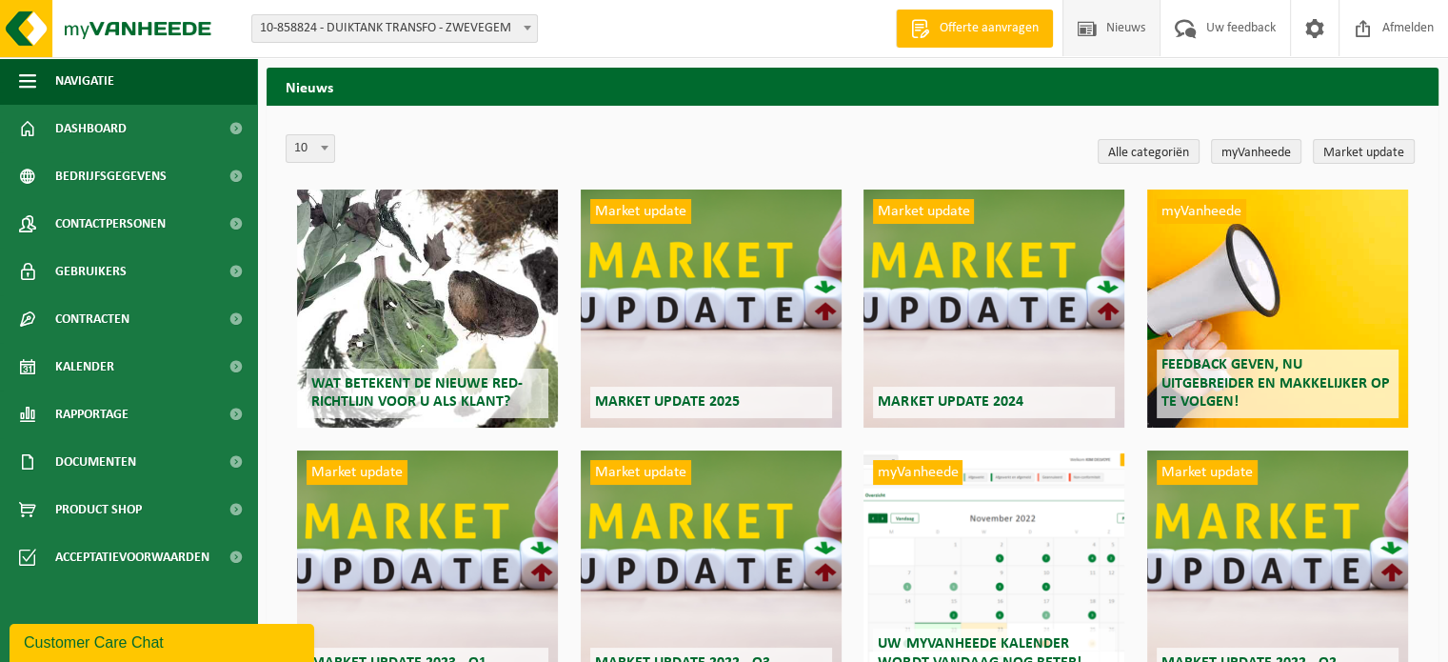
click at [480, 330] on div "Wat betekent de nieuwe RED-richtlijn voor u als klant?" at bounding box center [427, 308] width 261 height 238
click at [726, 254] on div "Market update Market update 2025" at bounding box center [711, 308] width 261 height 238
click at [130, 458] on span "Documenten" at bounding box center [95, 462] width 81 height 48
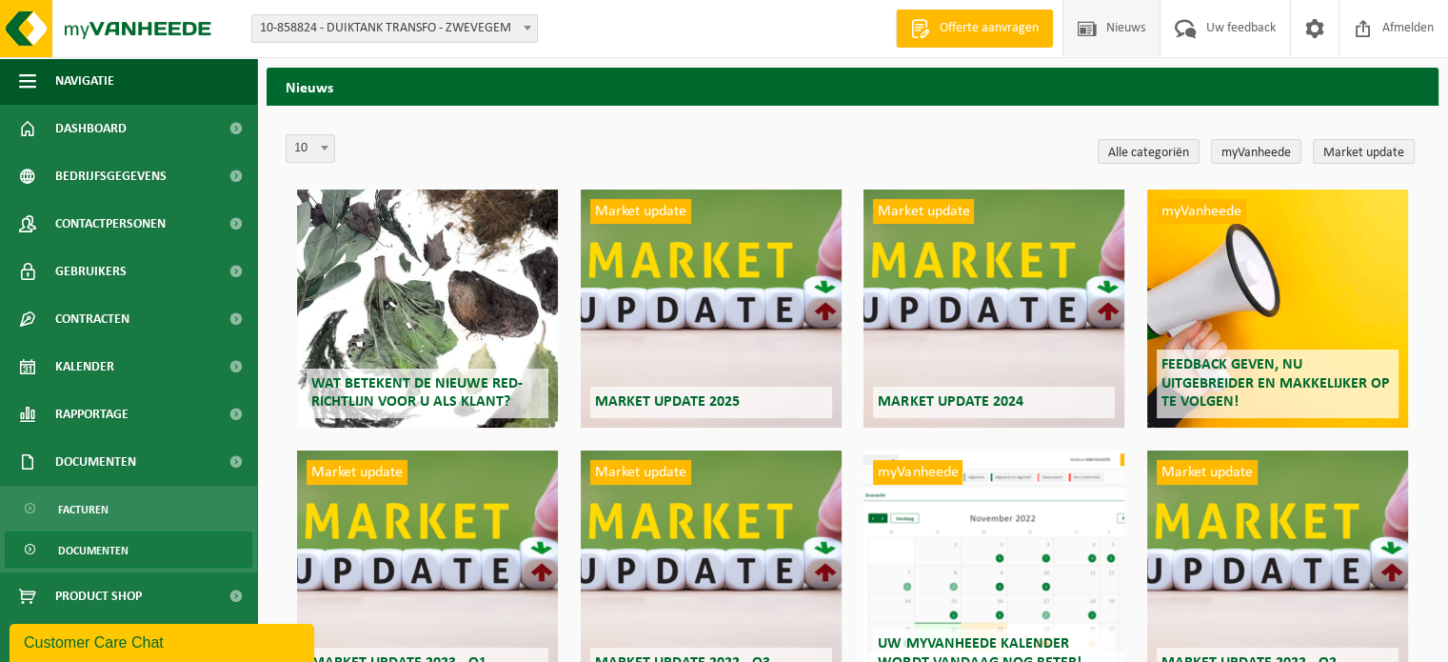
click at [106, 545] on span "Documenten" at bounding box center [93, 550] width 70 height 36
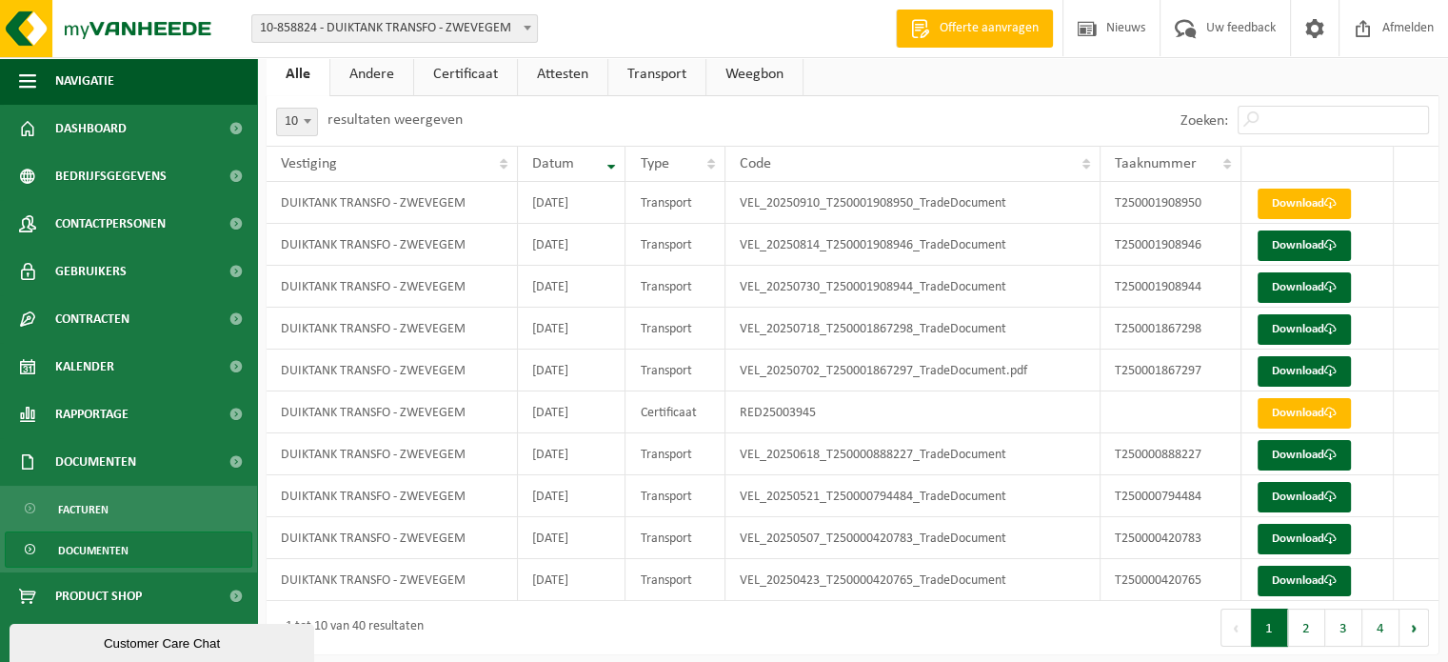
scroll to position [62, 0]
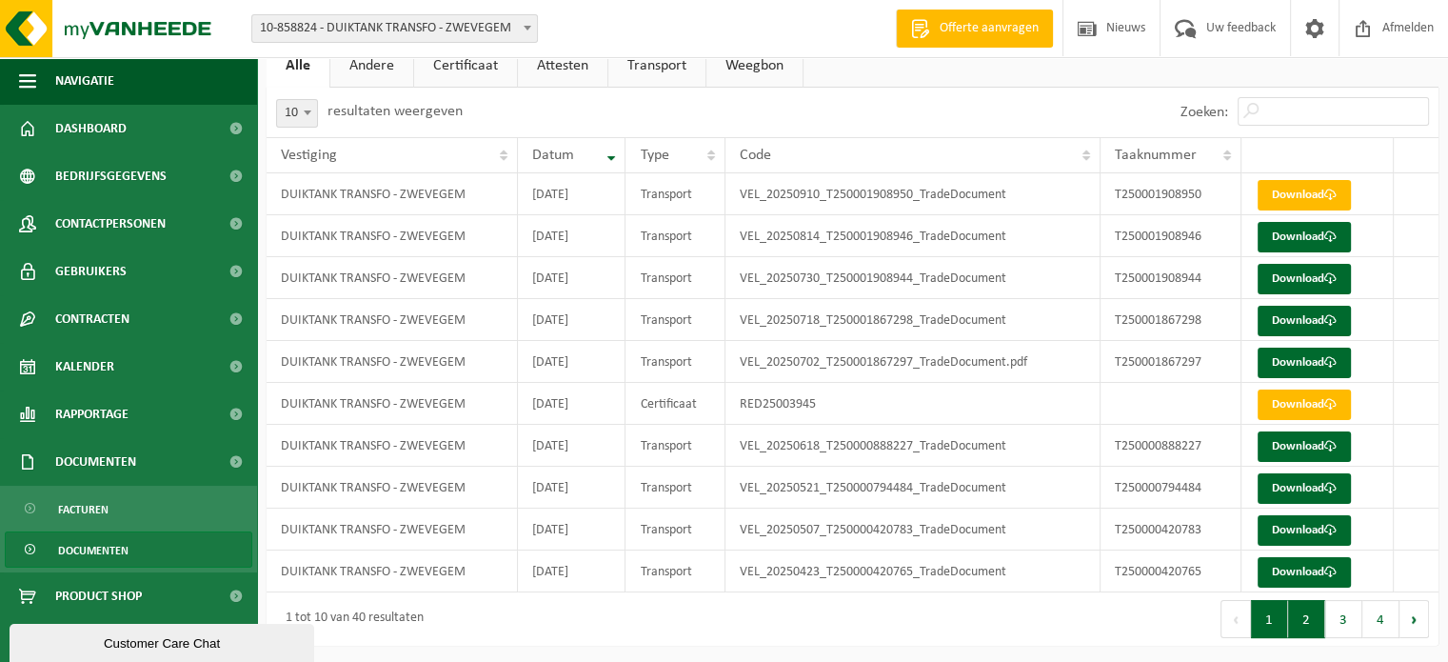
click at [1306, 617] on button "2" at bounding box center [1306, 619] width 37 height 38
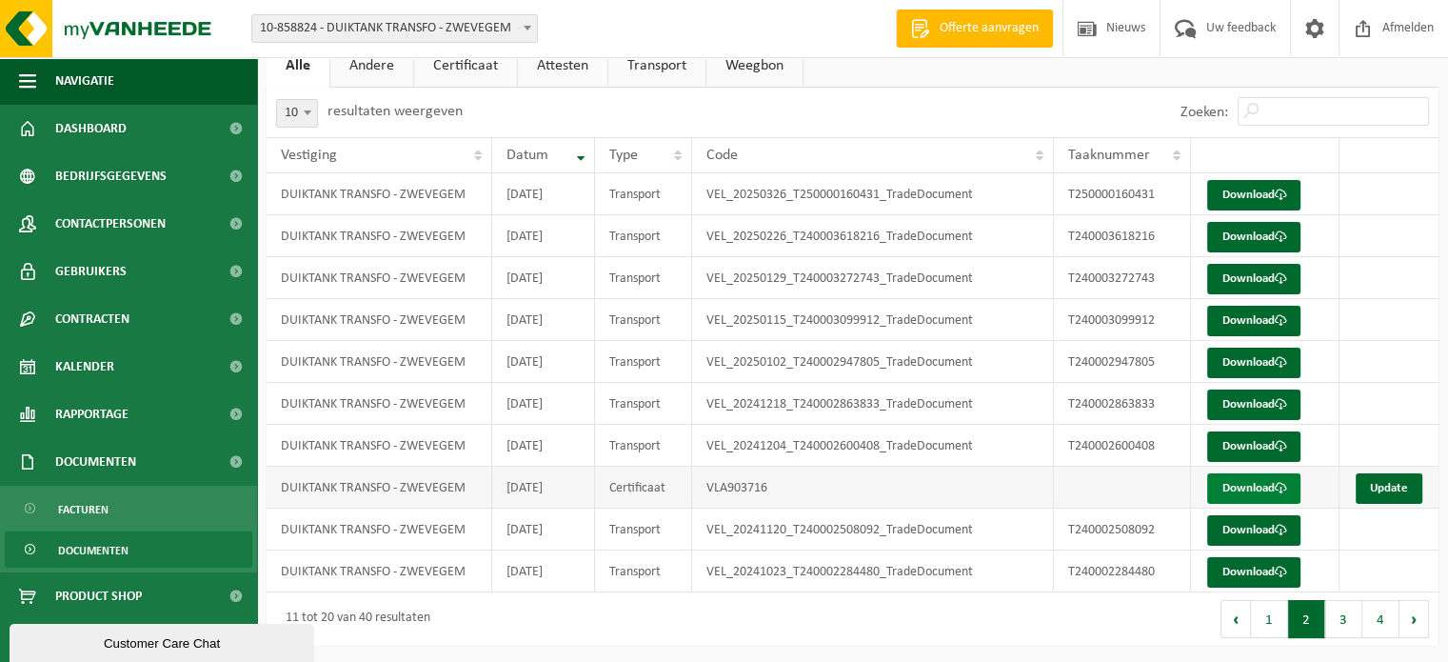
click at [1268, 486] on link "Download" at bounding box center [1253, 488] width 93 height 30
click at [1396, 488] on link "Update" at bounding box center [1389, 488] width 67 height 30
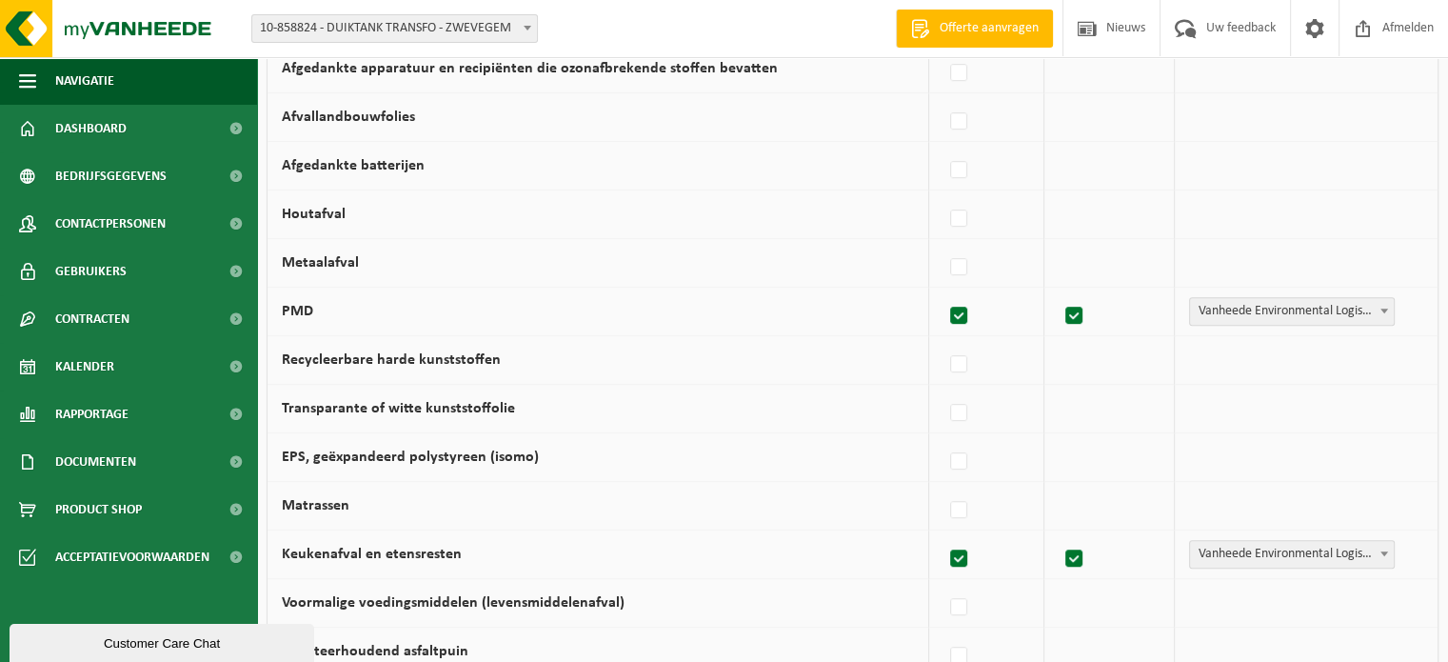
scroll to position [929, 0]
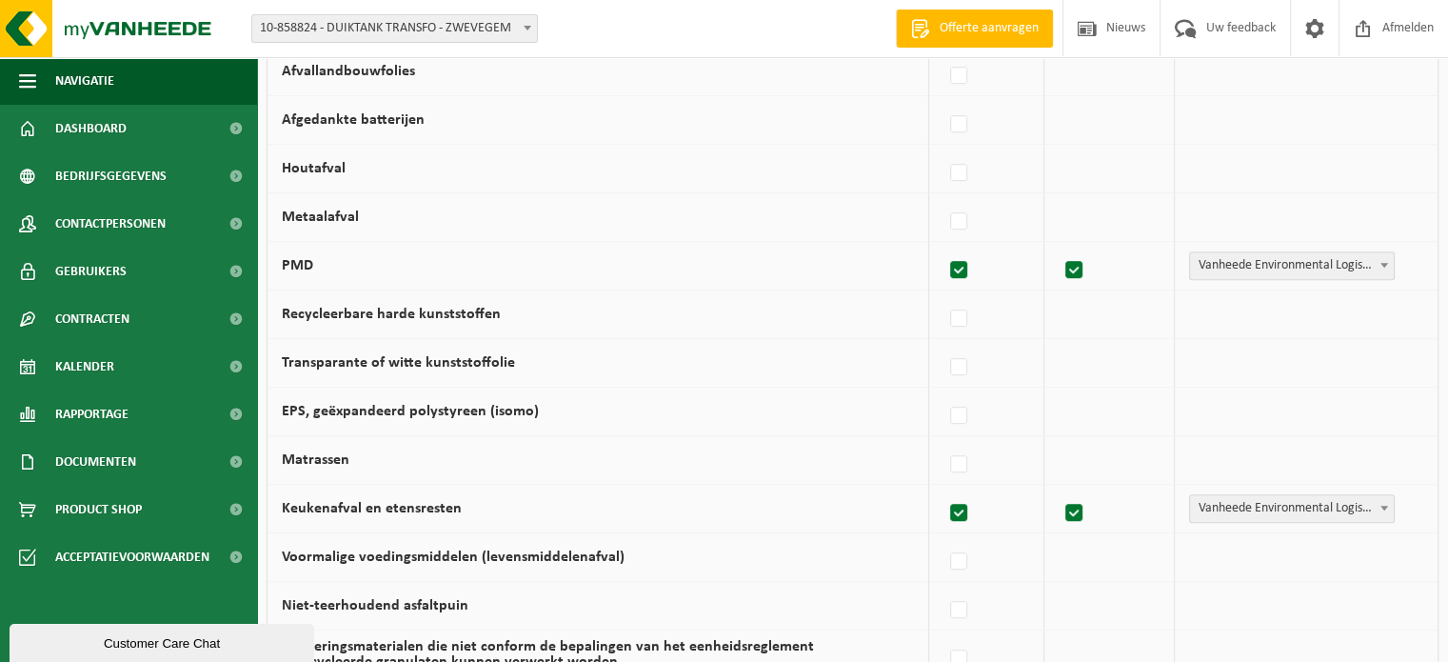
click at [1341, 258] on span "Vanheede Environmental Logistics" at bounding box center [1292, 265] width 204 height 27
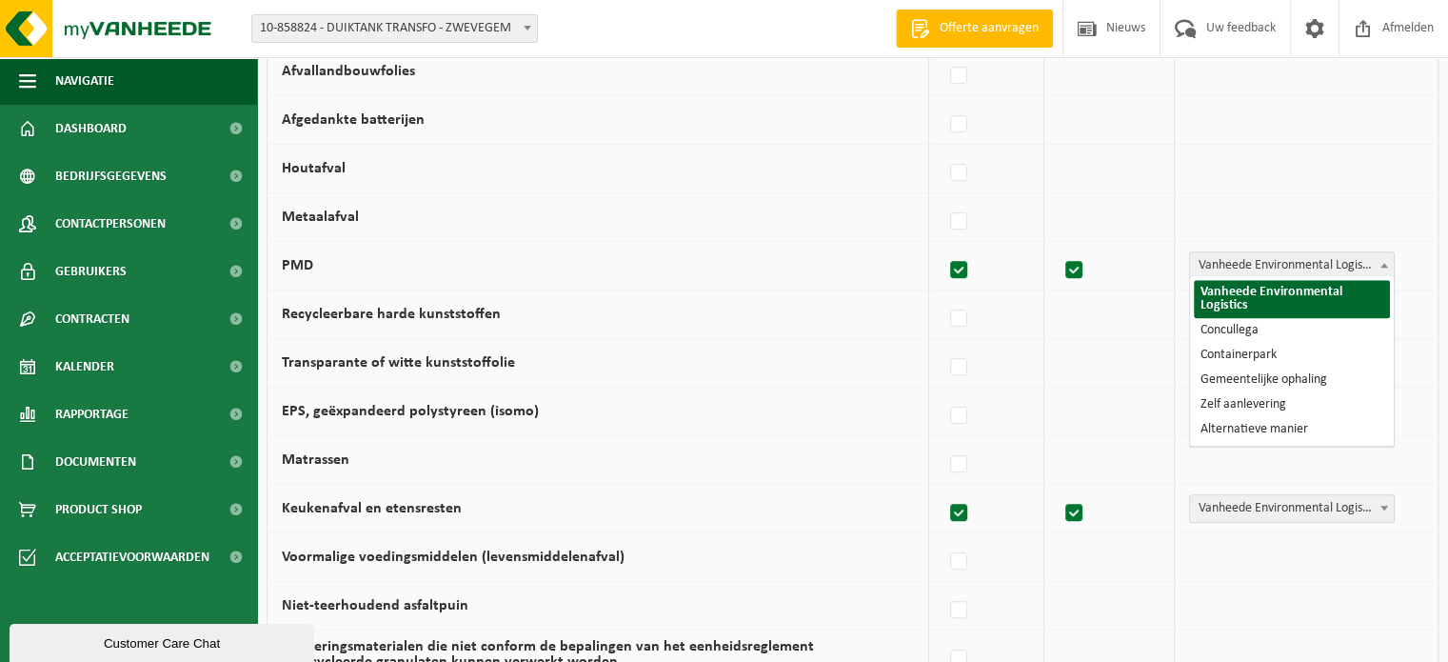
click at [1357, 186] on td "Vanheede Environmental Logistics Concullega Containerpark Gemeentelijke ophalin…" at bounding box center [1306, 169] width 263 height 49
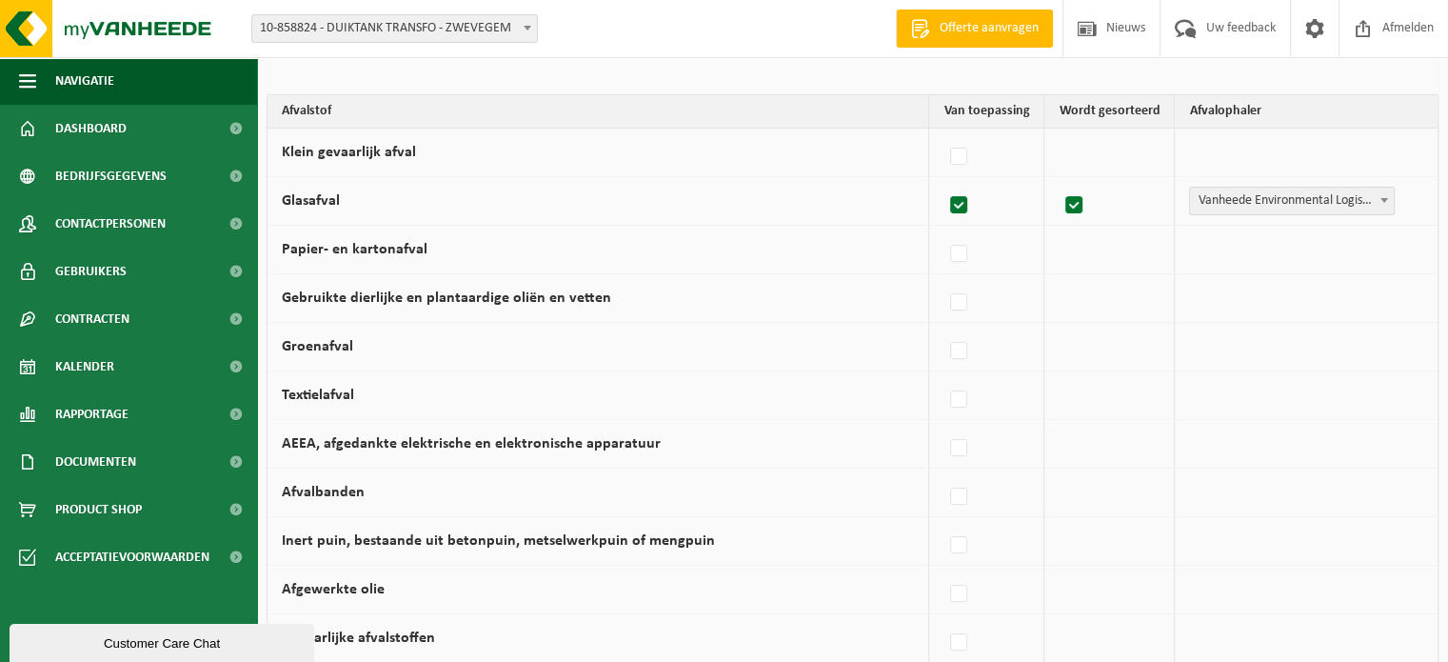
scroll to position [0, 0]
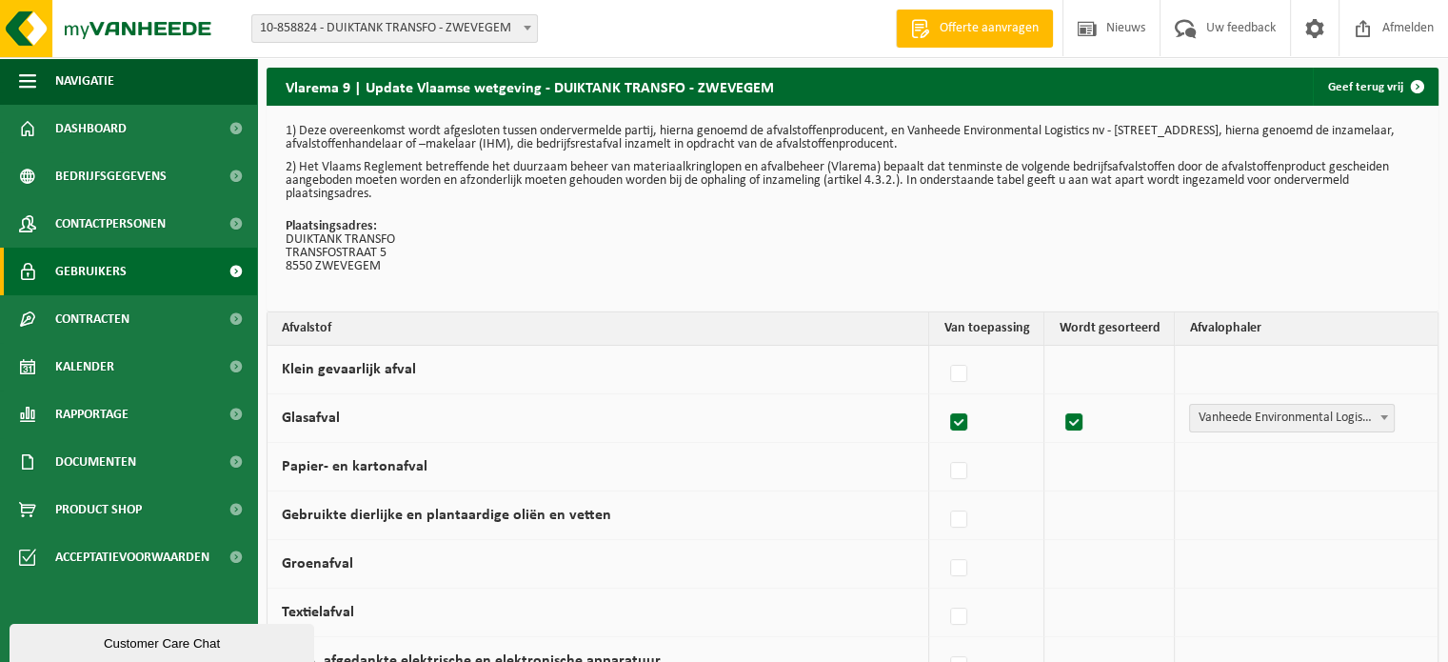
click at [119, 268] on span "Gebruikers" at bounding box center [90, 272] width 71 height 48
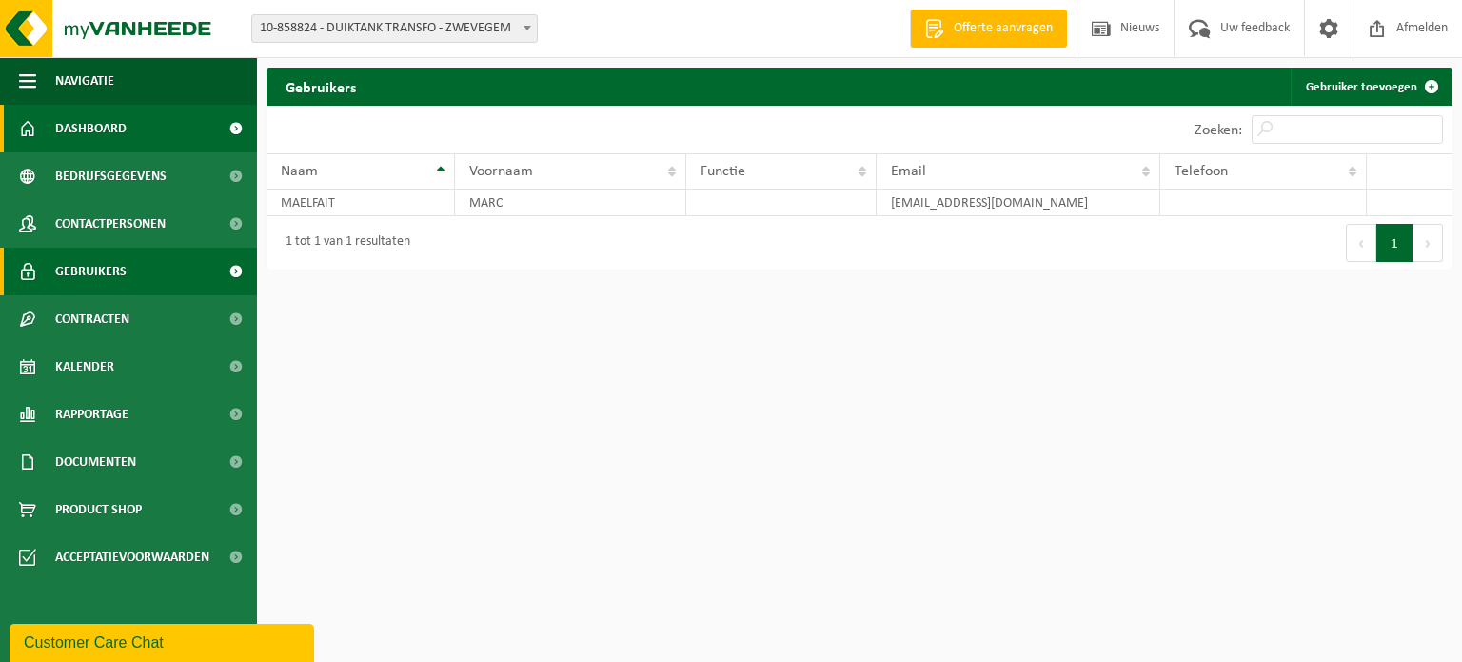
click at [109, 144] on span "Dashboard" at bounding box center [90, 129] width 71 height 48
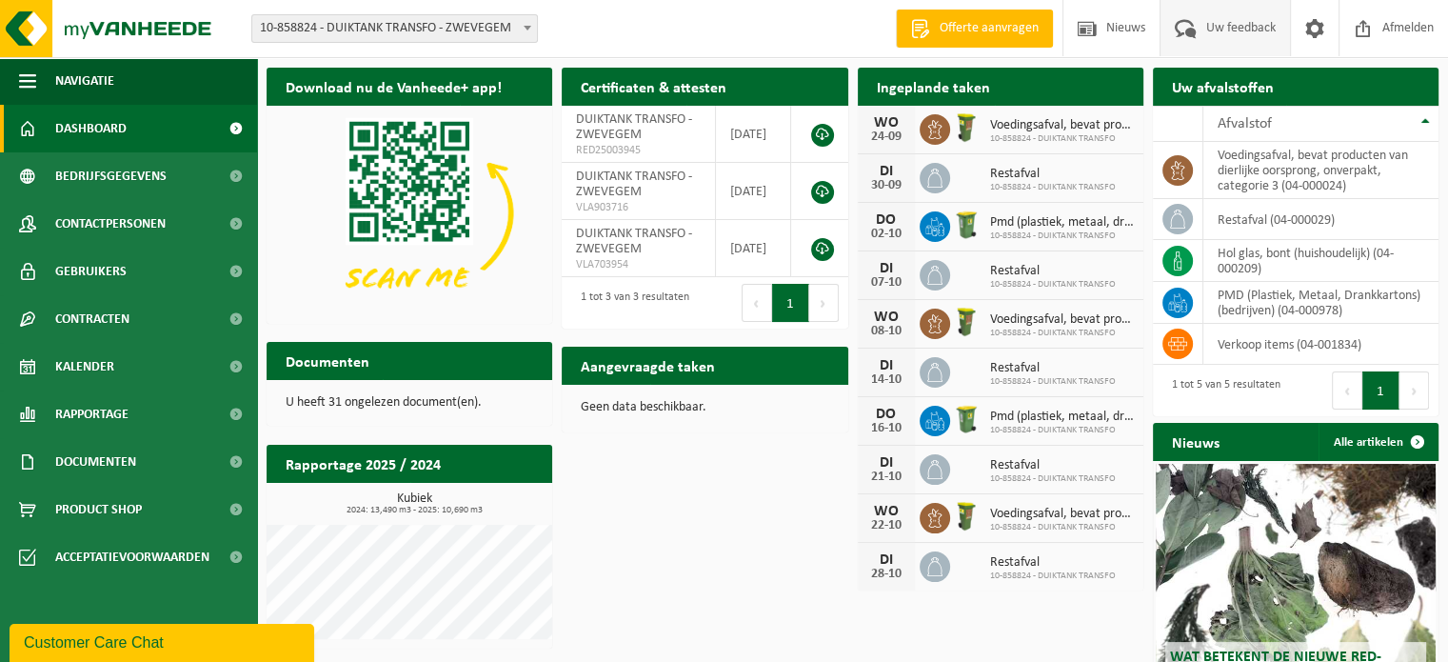
click at [1238, 29] on span "Uw feedback" at bounding box center [1240, 28] width 79 height 56
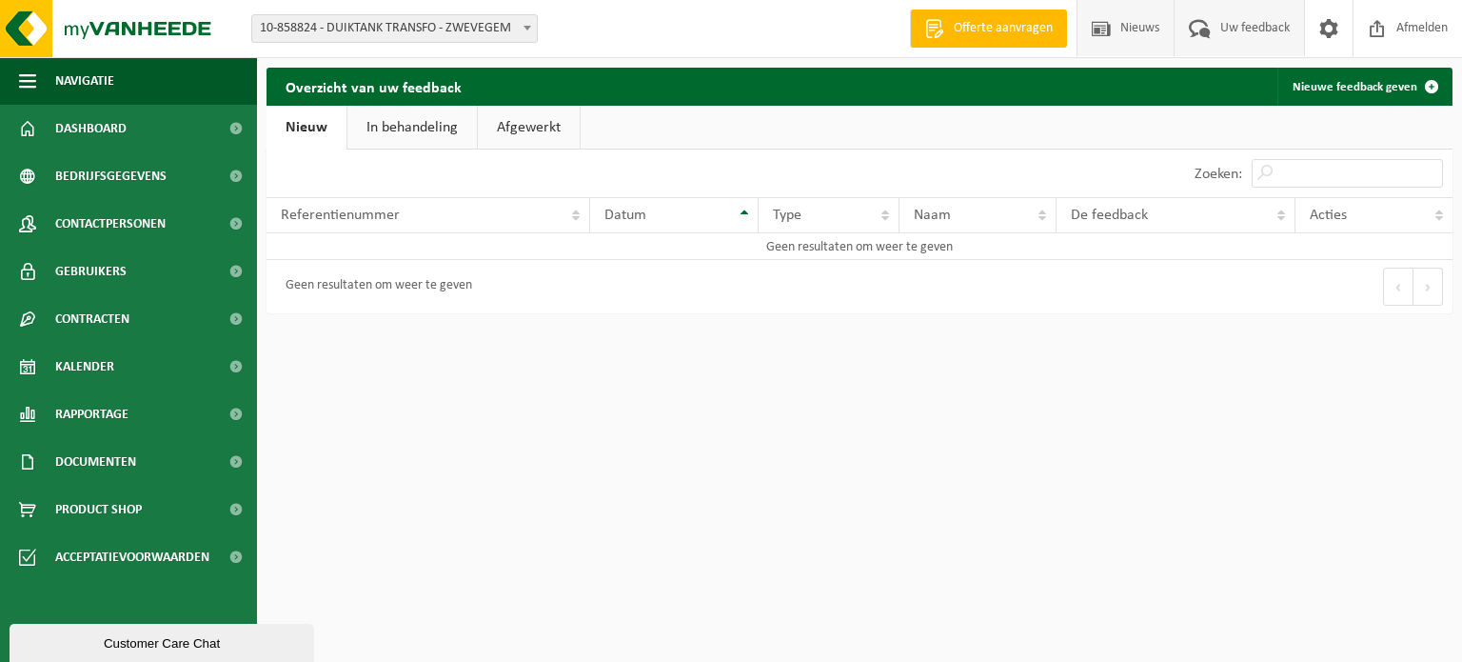
click at [1139, 30] on span "Nieuws" at bounding box center [1140, 28] width 49 height 56
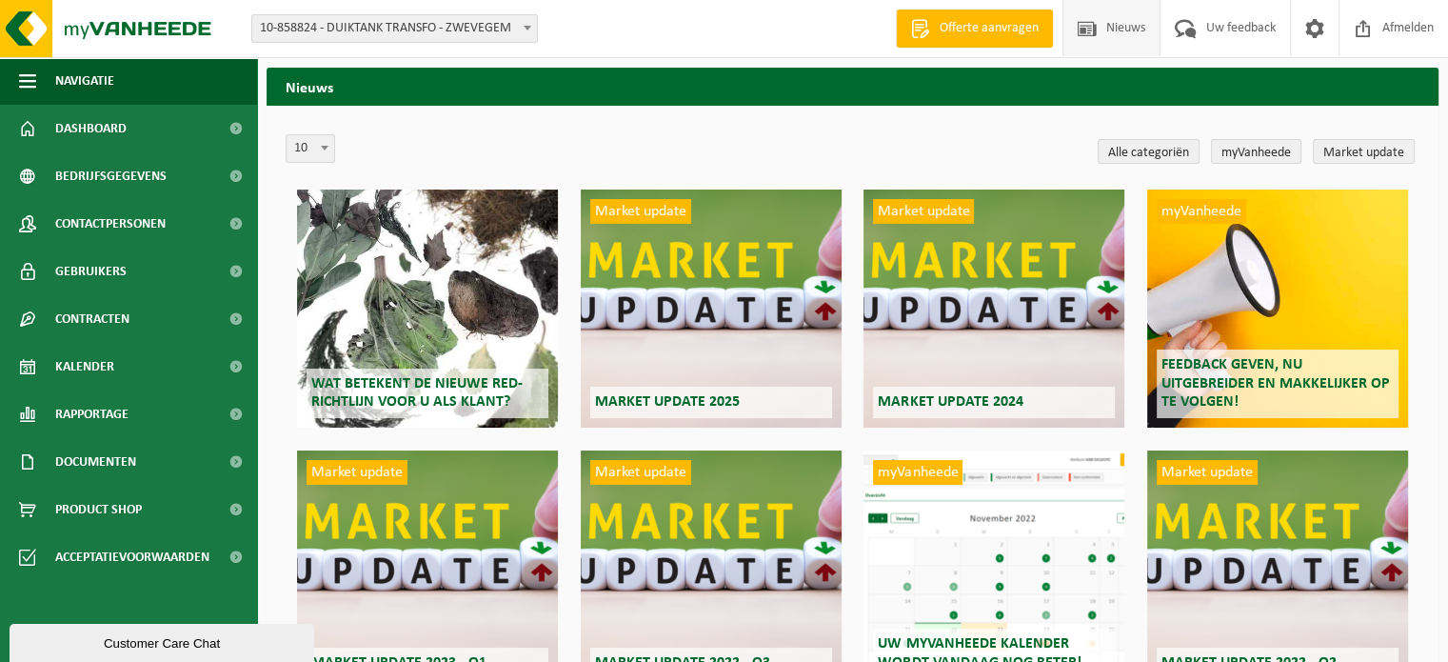
click at [1275, 319] on div "myVanheede Feedback geven, nu uitgebreider en makkelijker op te volgen!" at bounding box center [1277, 308] width 261 height 238
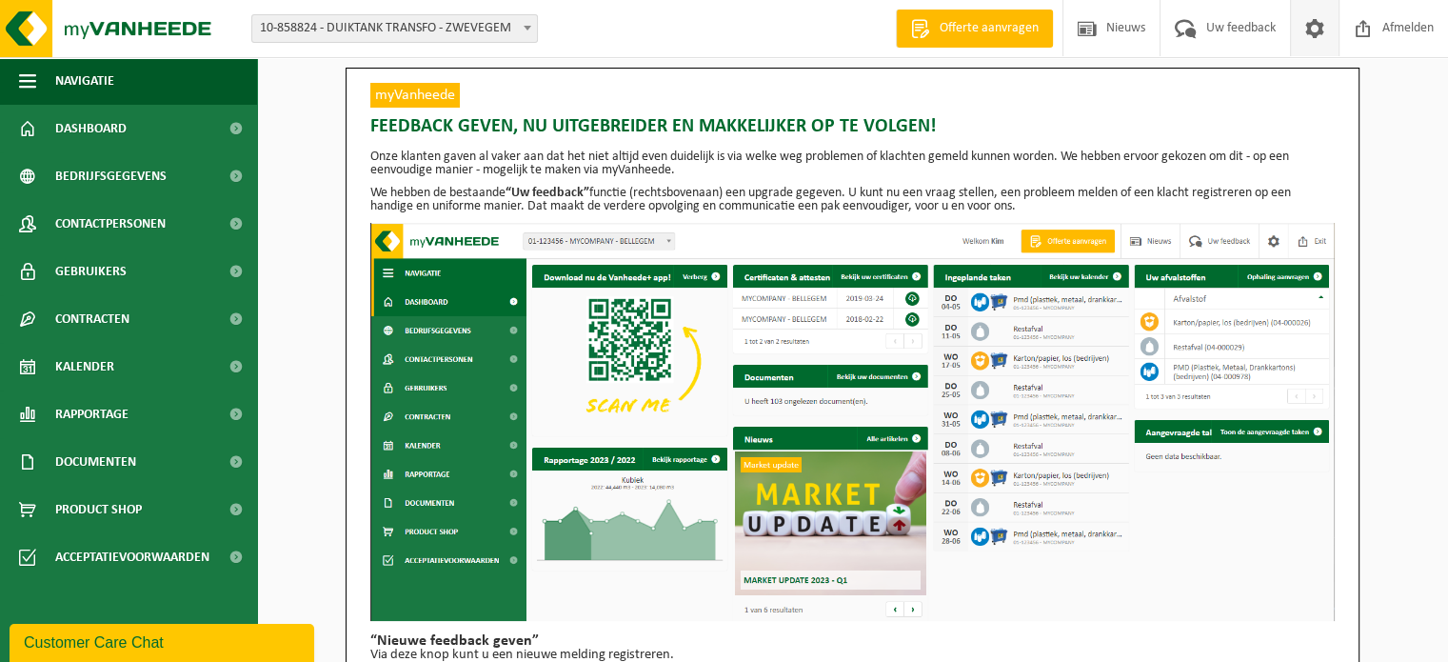
click at [1310, 22] on span at bounding box center [1314, 28] width 29 height 56
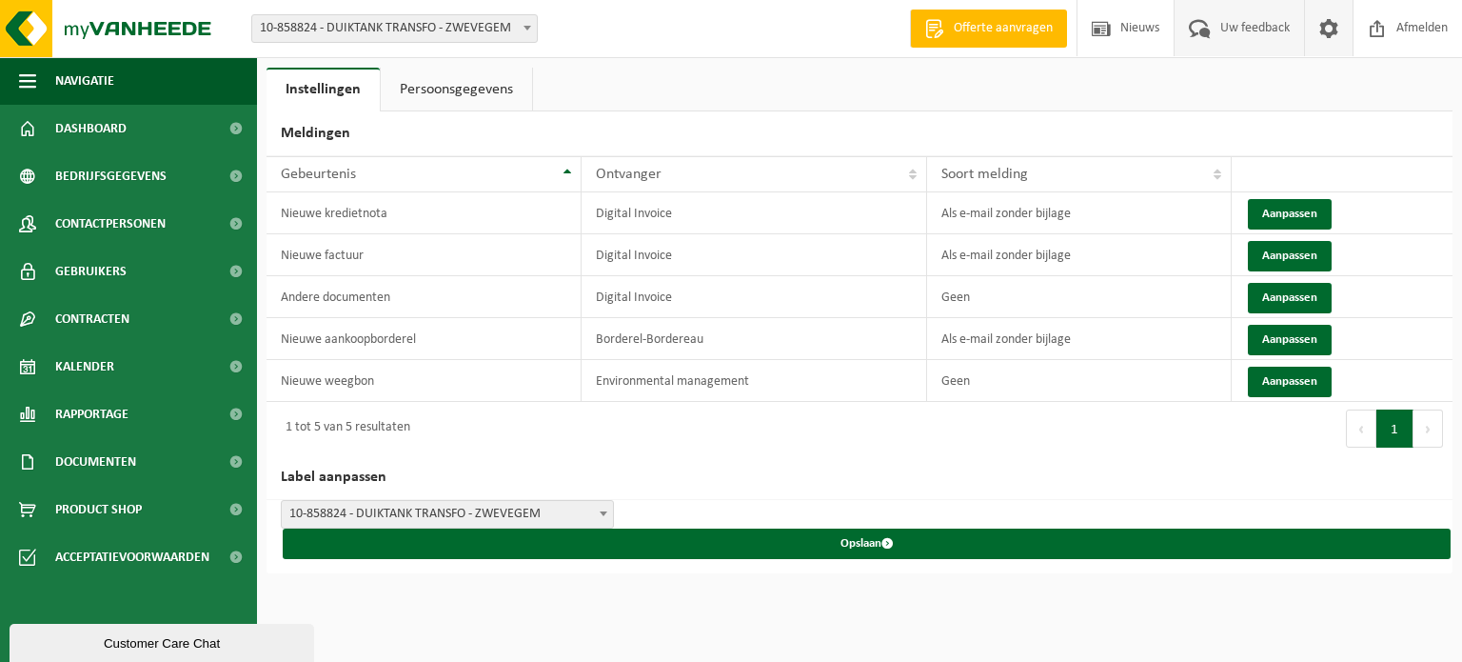
click at [1260, 26] on span "Uw feedback" at bounding box center [1255, 28] width 79 height 56
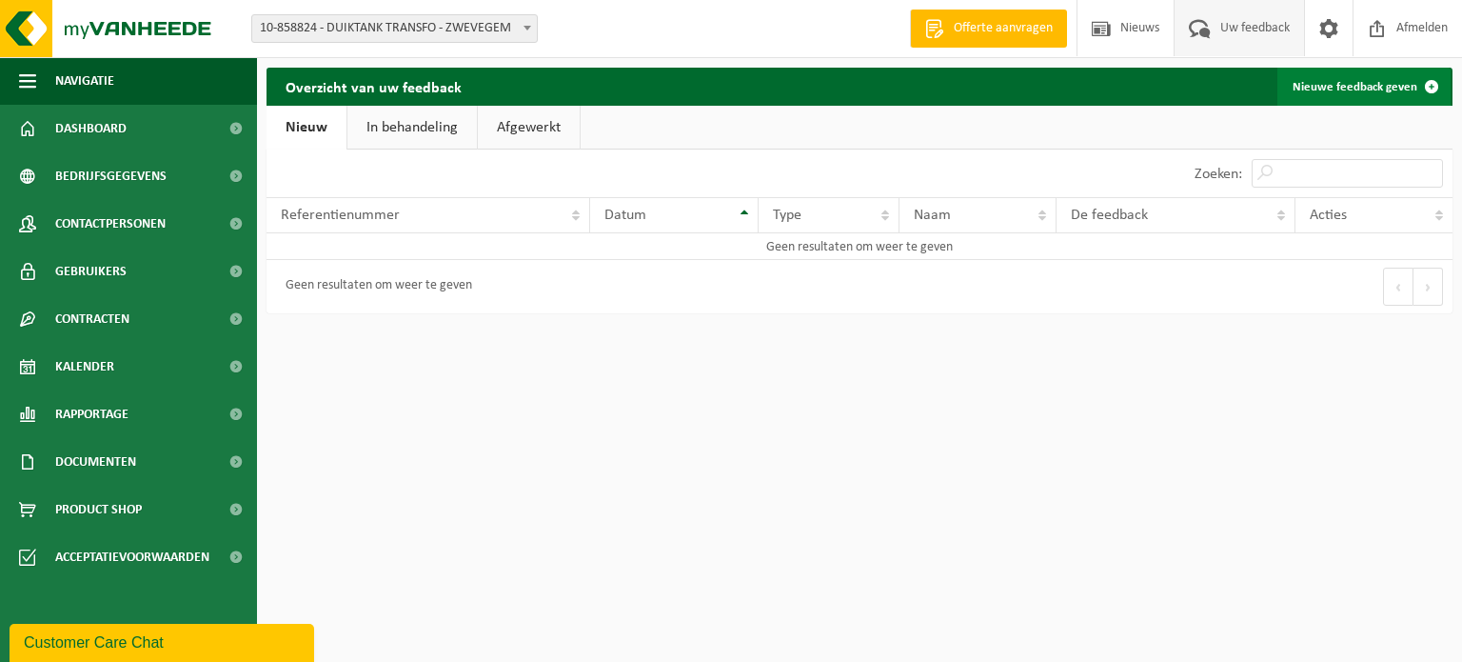
click at [1367, 87] on link "Nieuwe feedback geven" at bounding box center [1364, 87] width 173 height 38
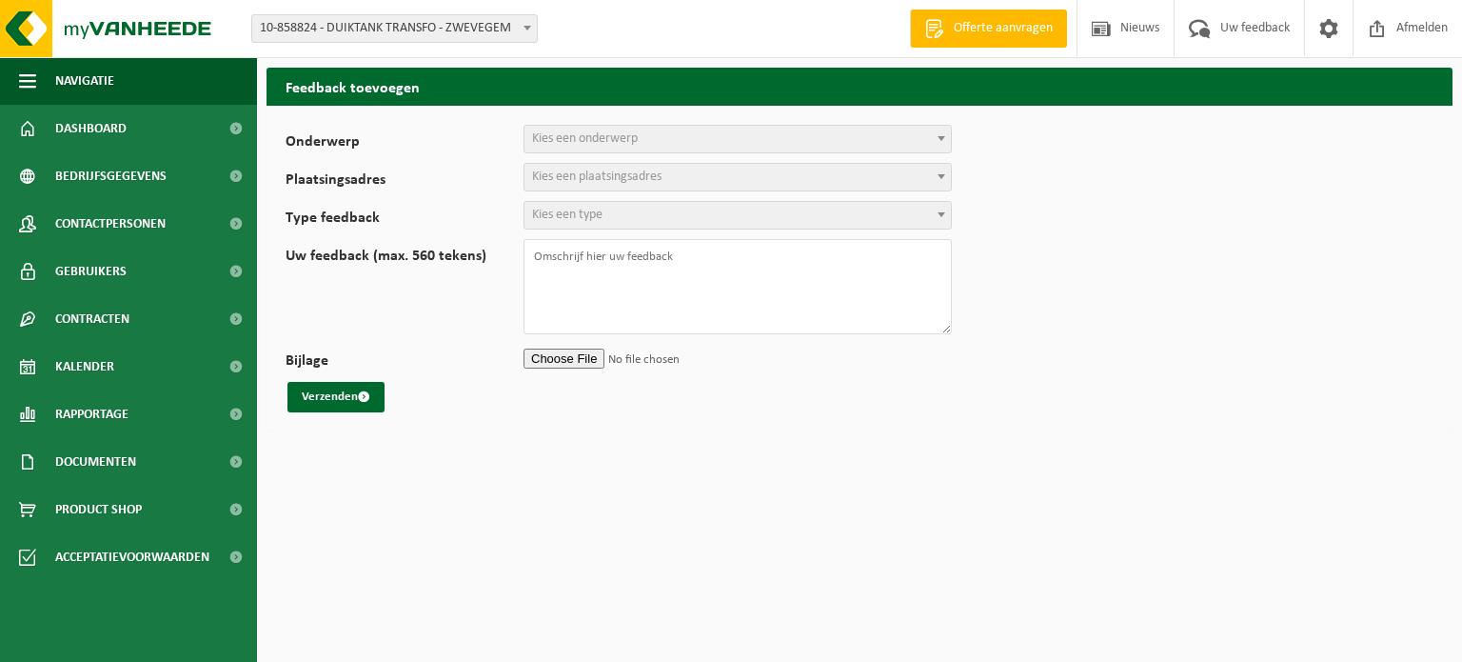
select select
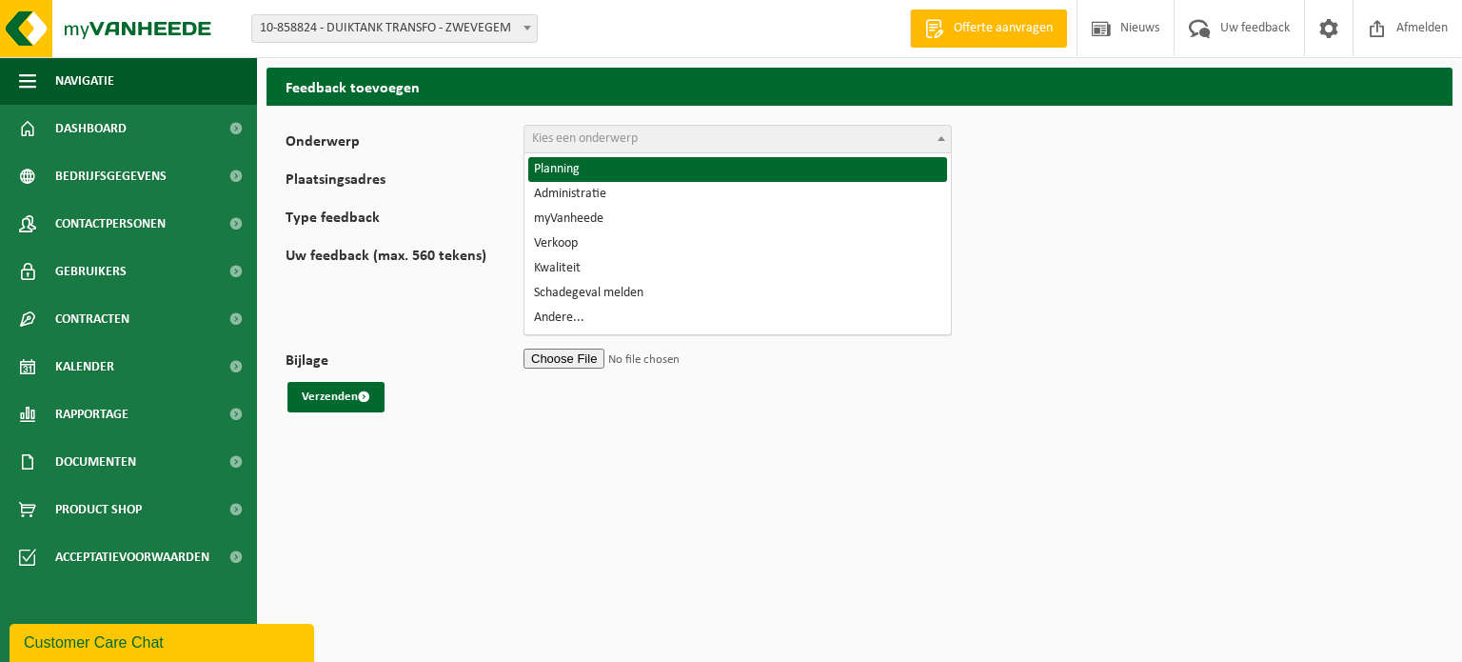
click at [942, 134] on span at bounding box center [941, 138] width 19 height 25
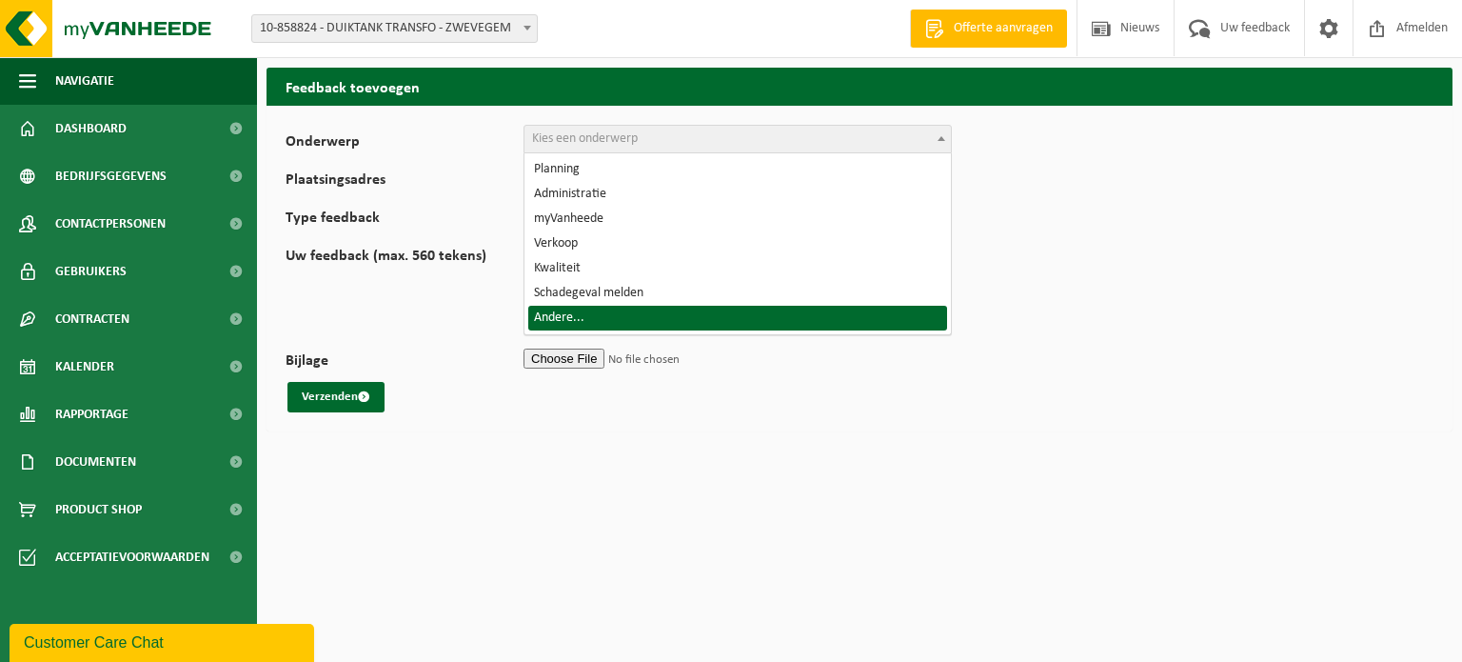
select select "32"
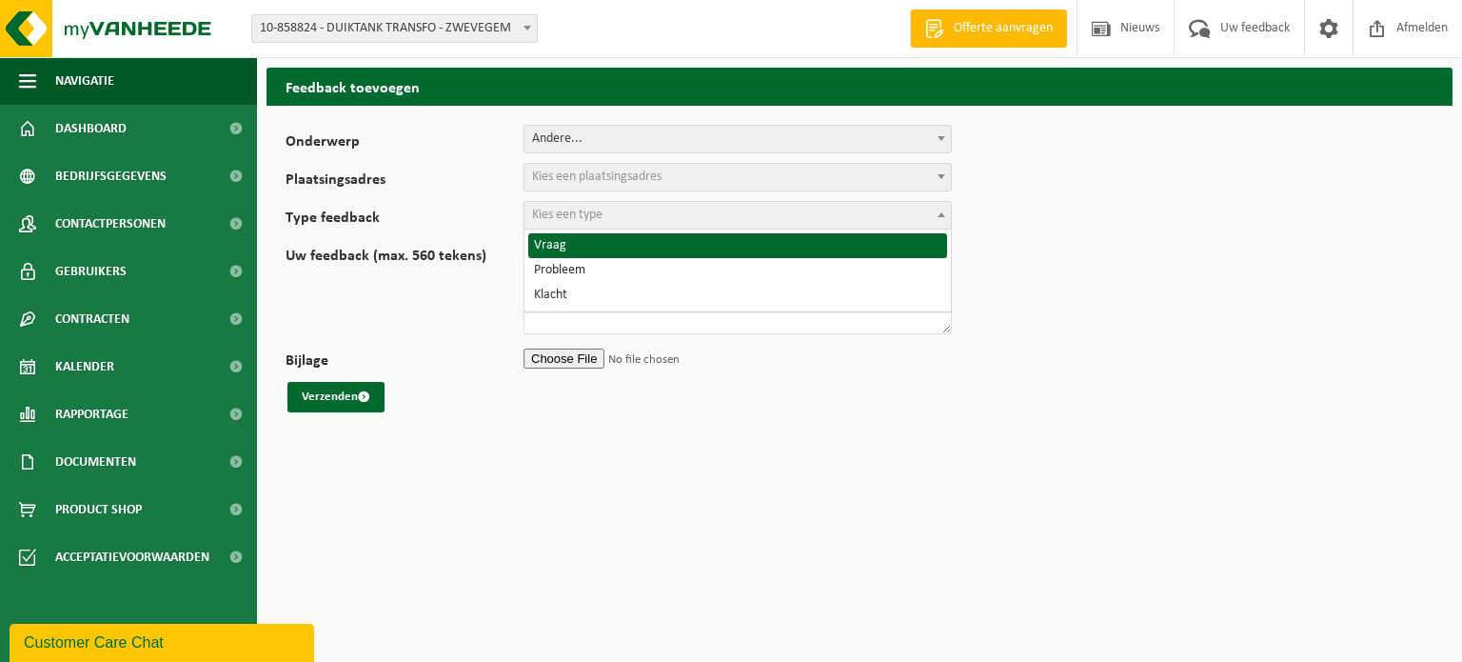
click at [941, 212] on b at bounding box center [942, 214] width 8 height 5
select select "QUE"
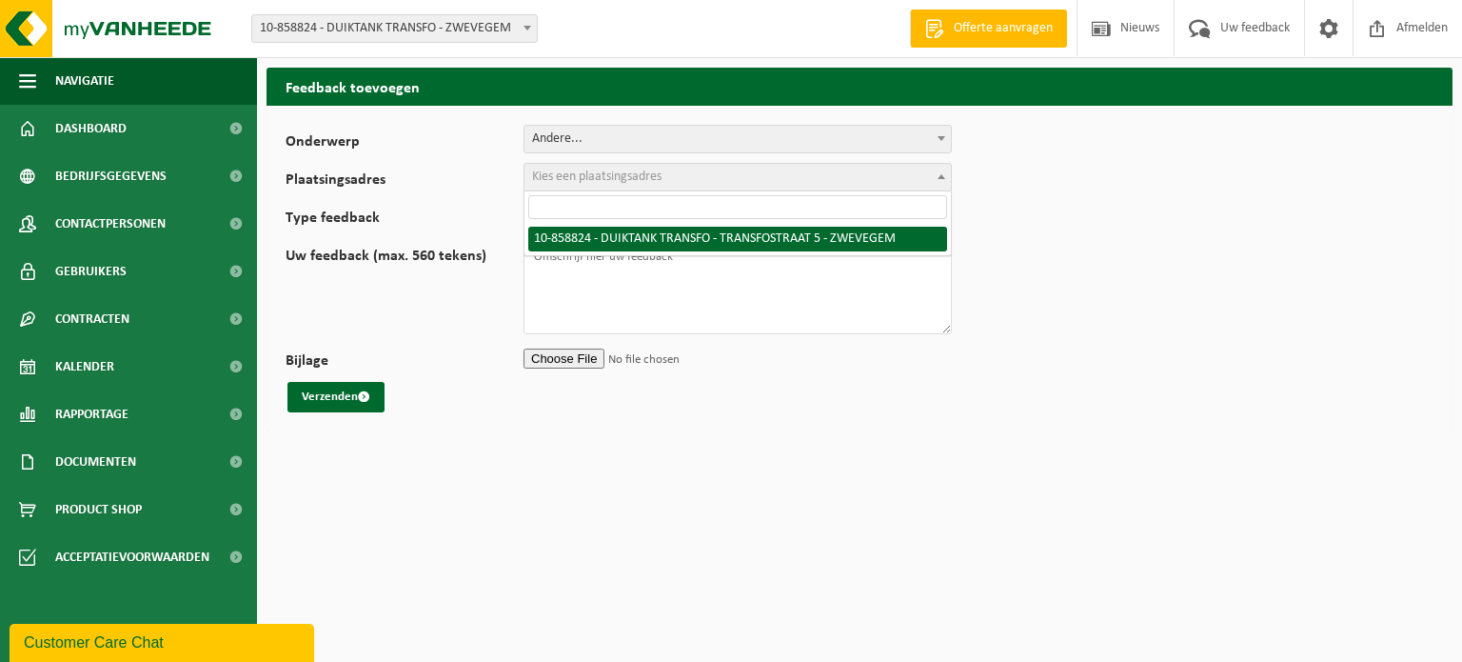
click at [940, 172] on span at bounding box center [941, 176] width 19 height 25
select select "99438"
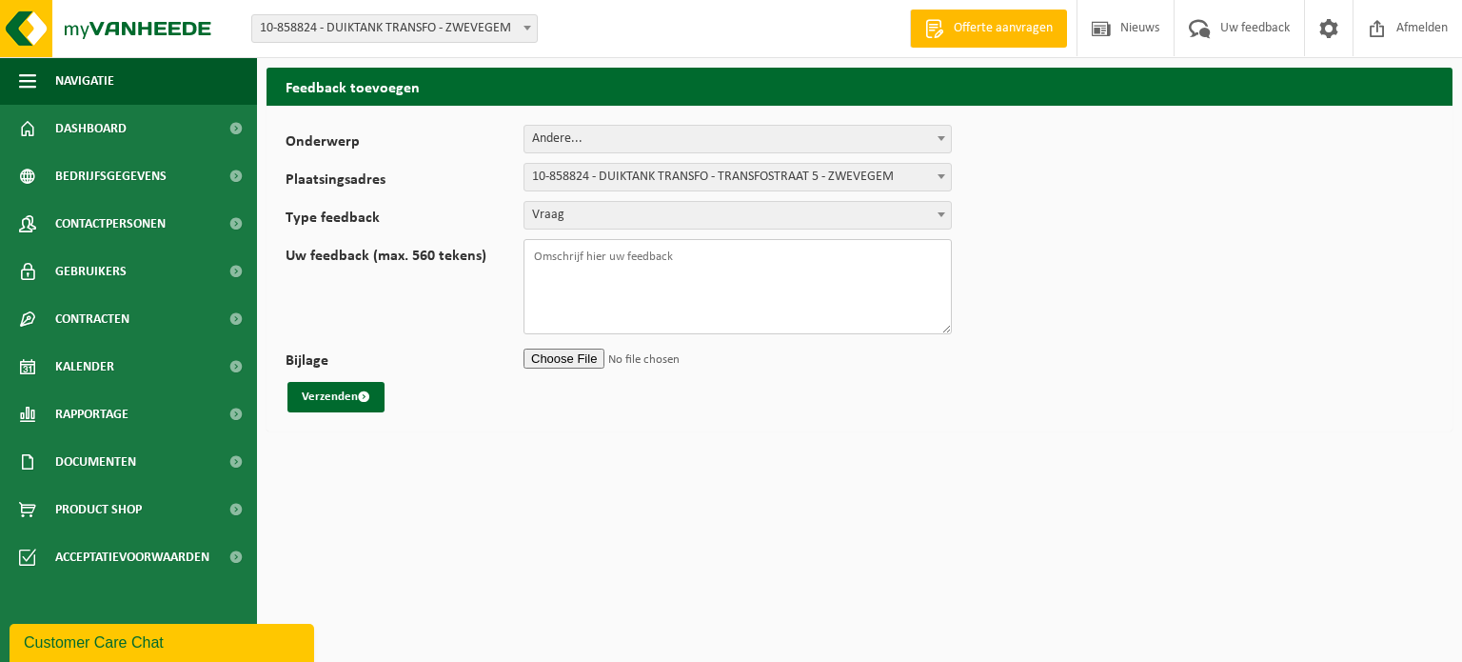
click at [692, 251] on textarea "Uw feedback (max. 560 tekens)" at bounding box center [738, 286] width 428 height 95
click at [1176, 317] on form "Onderwerp Planning Administratie myVanheede Verkoop Kwaliteit Schadegeval melde…" at bounding box center [860, 268] width 1148 height 287
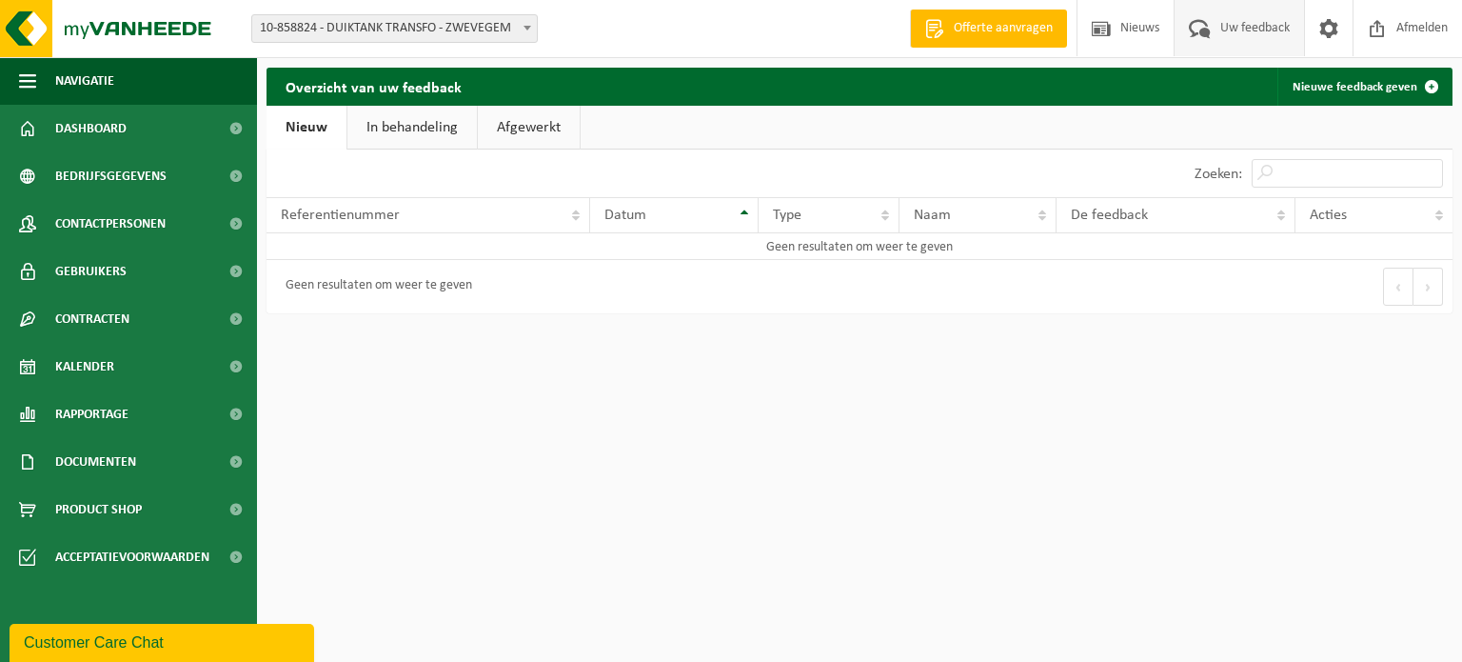
click at [141, 643] on div "Customer Care Chat" at bounding box center [162, 642] width 276 height 23
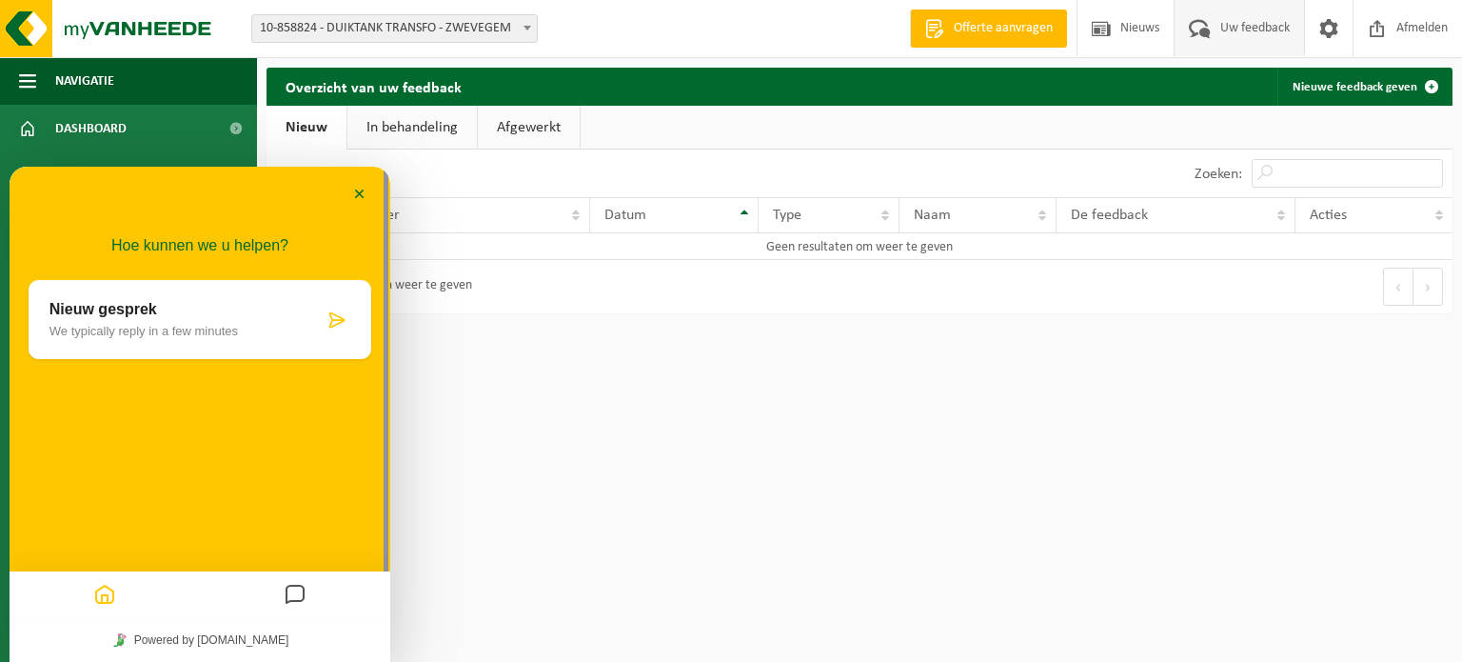
click at [292, 588] on icon "Messages" at bounding box center [295, 595] width 23 height 37
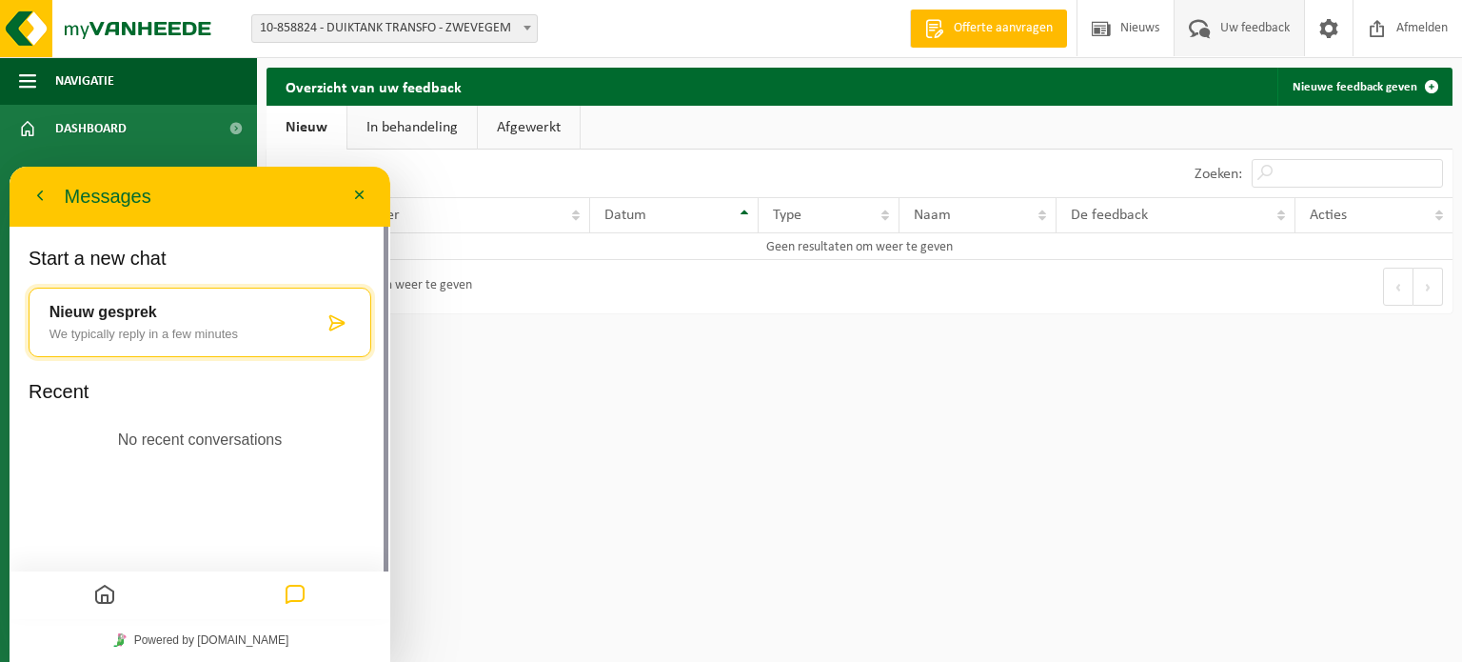
click at [99, 598] on icon "Home" at bounding box center [104, 595] width 23 height 37
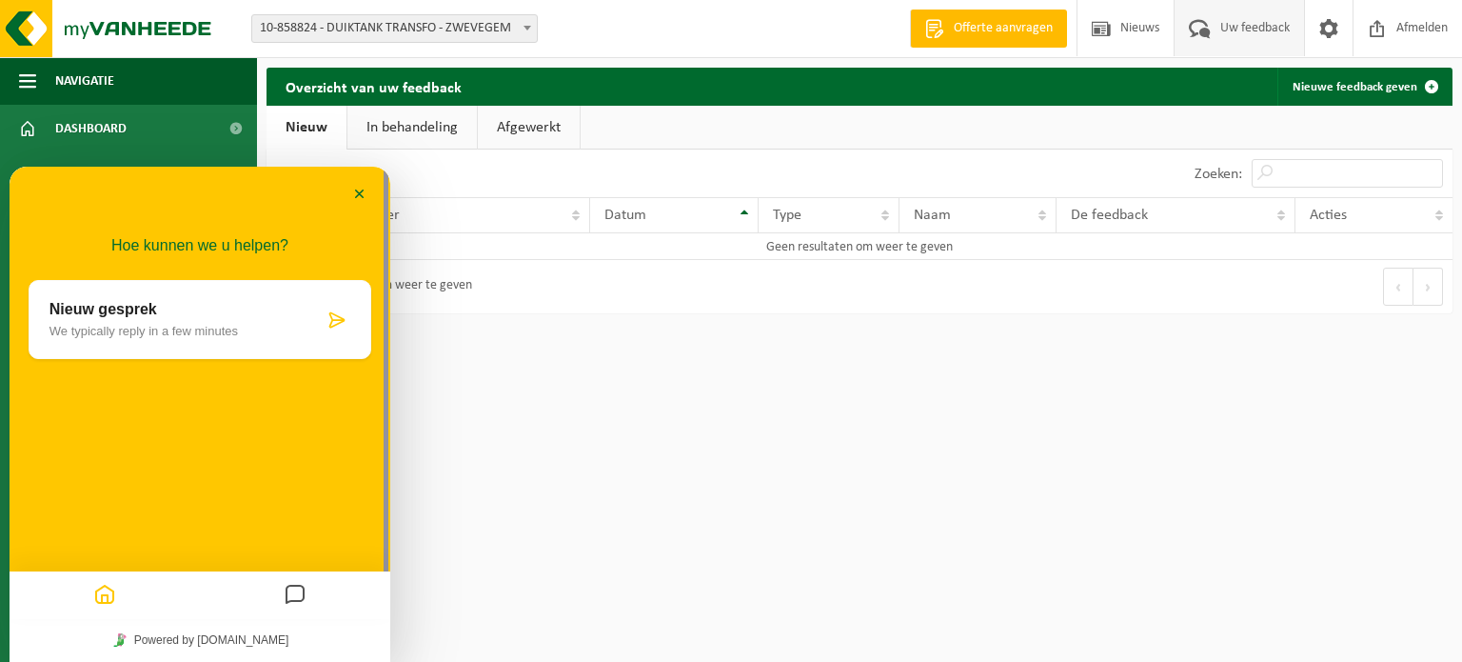
click at [83, 318] on div "Nieuw gesprek We typically reply in a few minutes" at bounding box center [187, 319] width 274 height 37
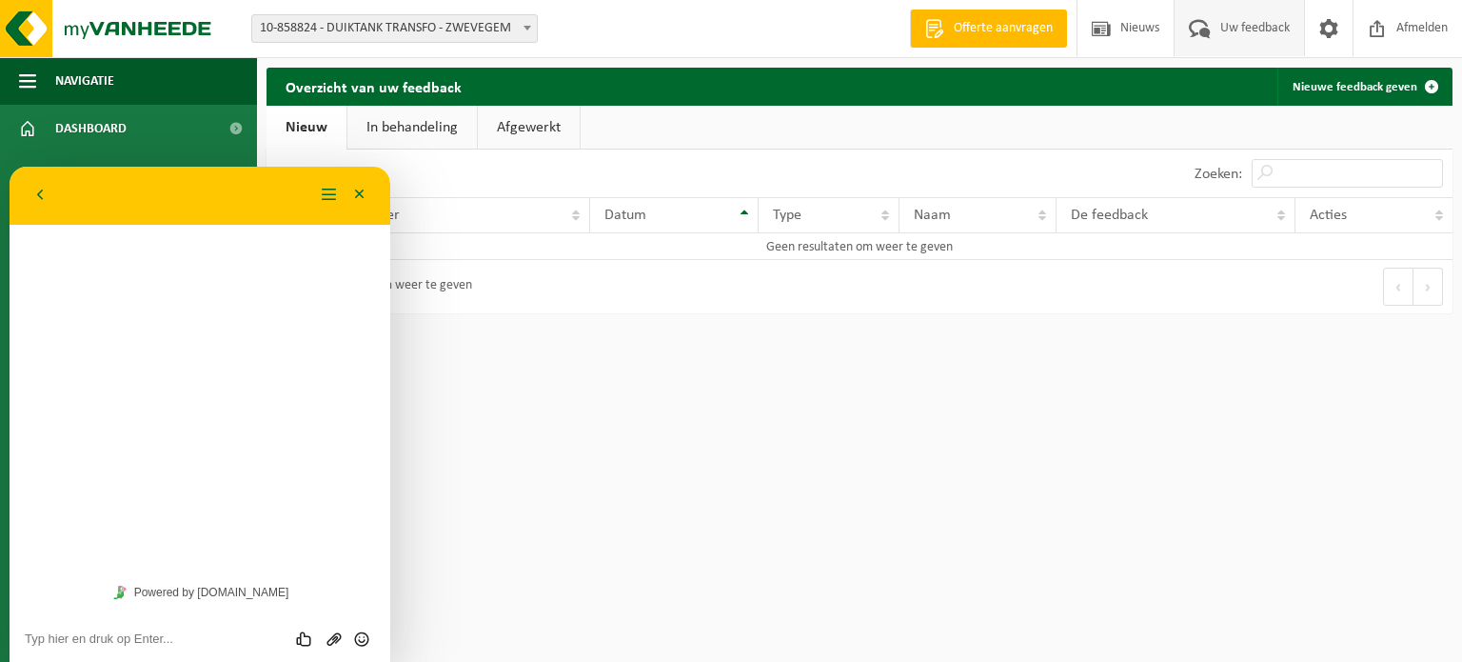
click at [73, 645] on textarea at bounding box center [200, 638] width 350 height 15
click at [99, 624] on textarea "Hoe sorteren, kan er eens iemand langskomen voor duidelijk" at bounding box center [200, 632] width 350 height 29
click at [185, 638] on textarea "Hoe sorteren..... kan er eens iemand langskomen voor duidelijk" at bounding box center [200, 632] width 350 height 29
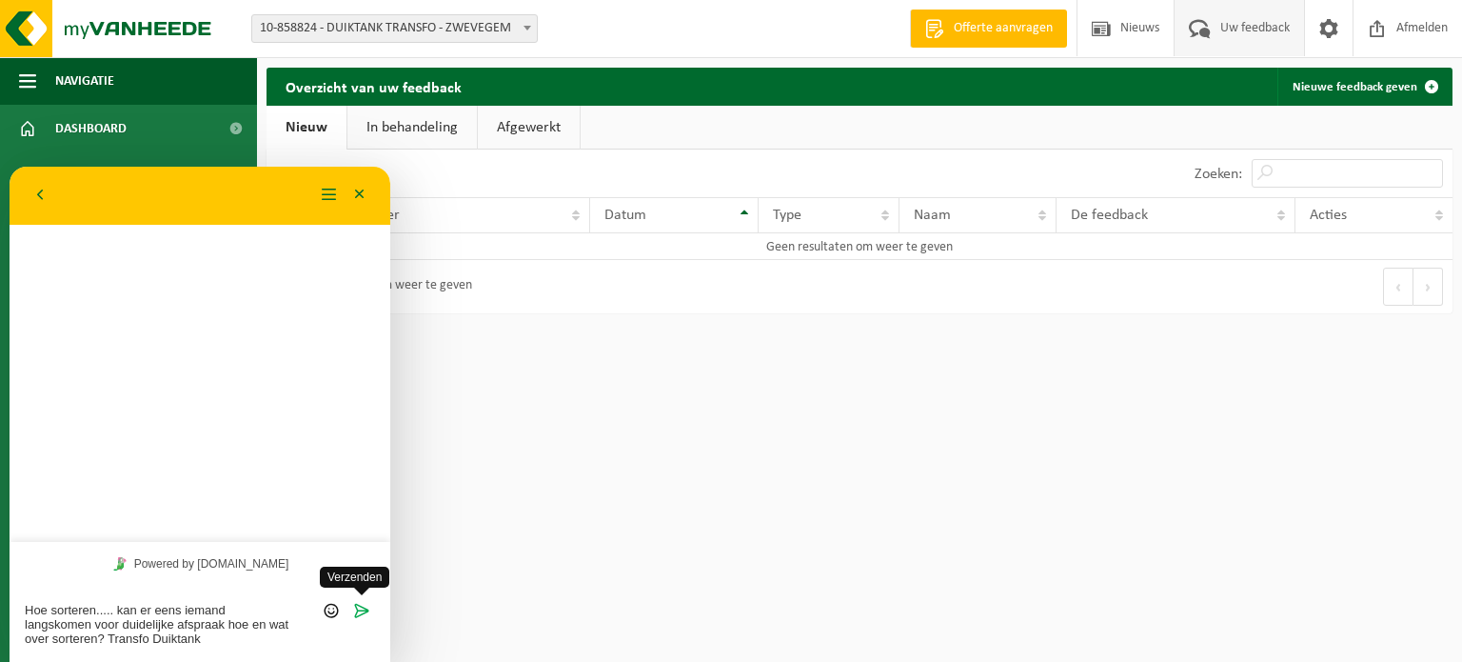
type textarea "Hoe sorteren..... kan er eens iemand langskomen voor duidelijke afspraak hoe en…"
click at [361, 610] on icon "Verzenden" at bounding box center [361, 610] width 17 height 17
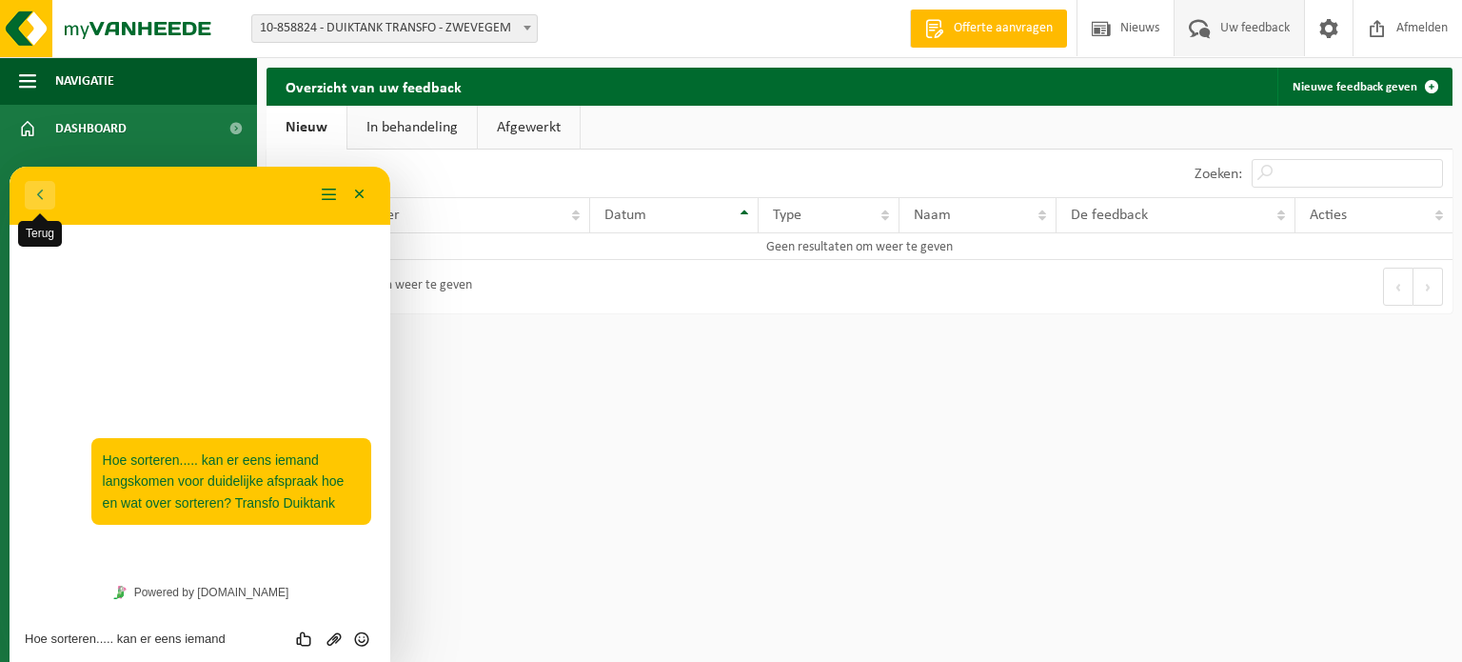
click at [42, 194] on button "Terug" at bounding box center [40, 195] width 30 height 29
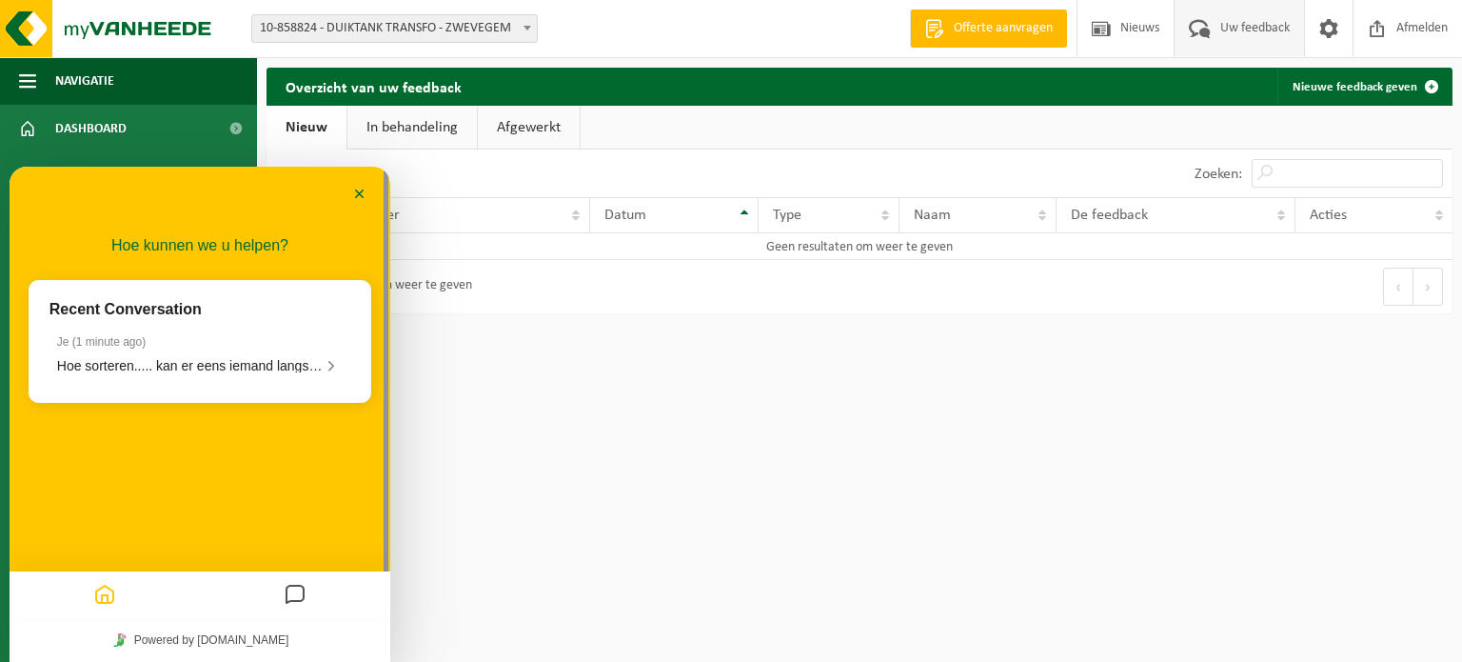
click at [667, 355] on html "Vestiging: 10-858824 - DUIKTANK TRANSFO - ZWEVEGEM 10-858824 - DUIKTANK TRANSFO…" at bounding box center [731, 331] width 1462 height 662
click at [192, 366] on span "Hoe sorteren..... kan er eens iemand langskomen voor duidelijke afspraak hoe en…" at bounding box center [406, 365] width 698 height 15
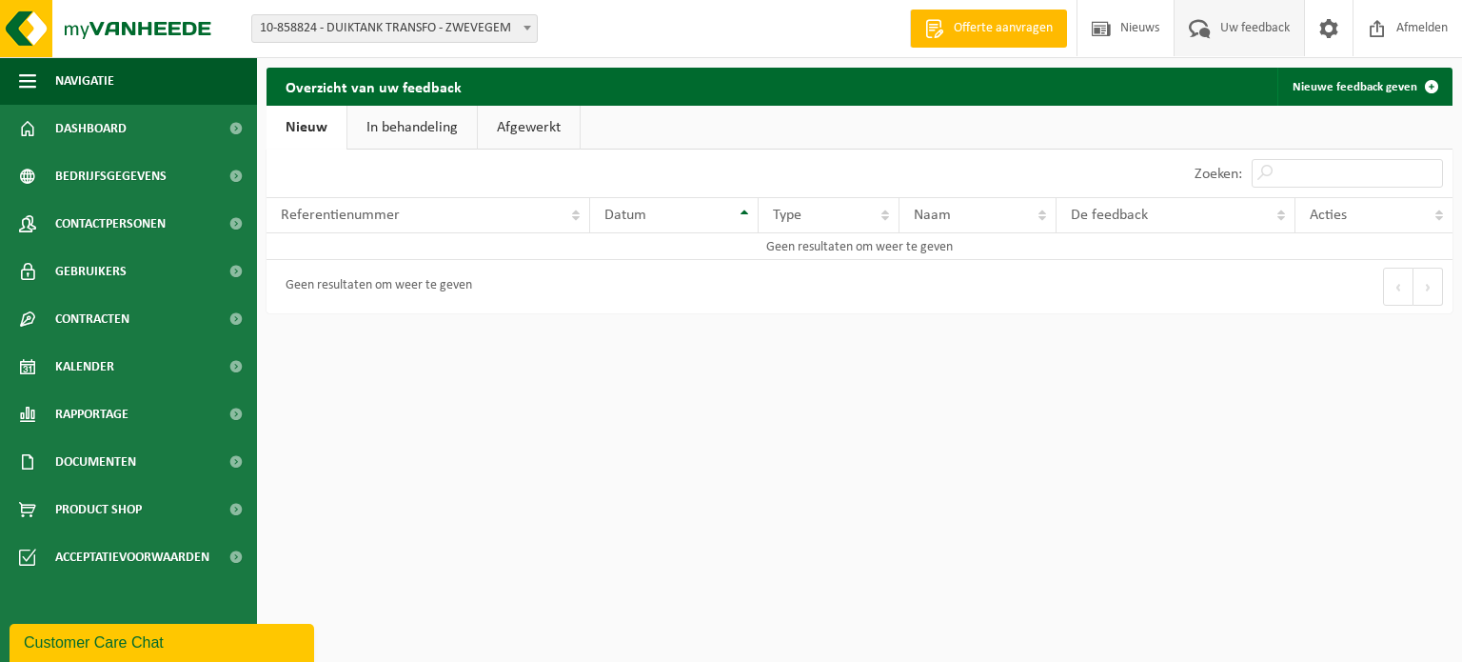
click at [139, 644] on div "Customer Care Chat" at bounding box center [162, 642] width 276 height 23
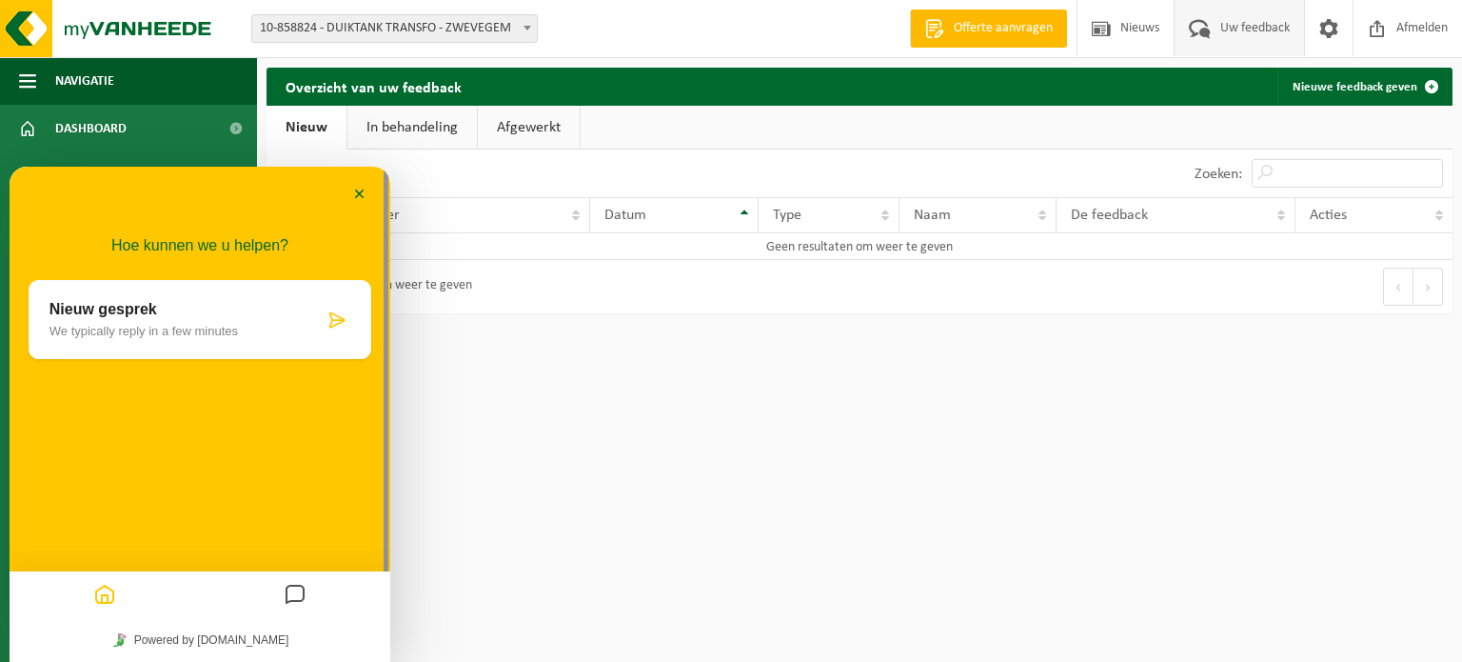
click at [282, 592] on button "Messages" at bounding box center [295, 595] width 32 height 37
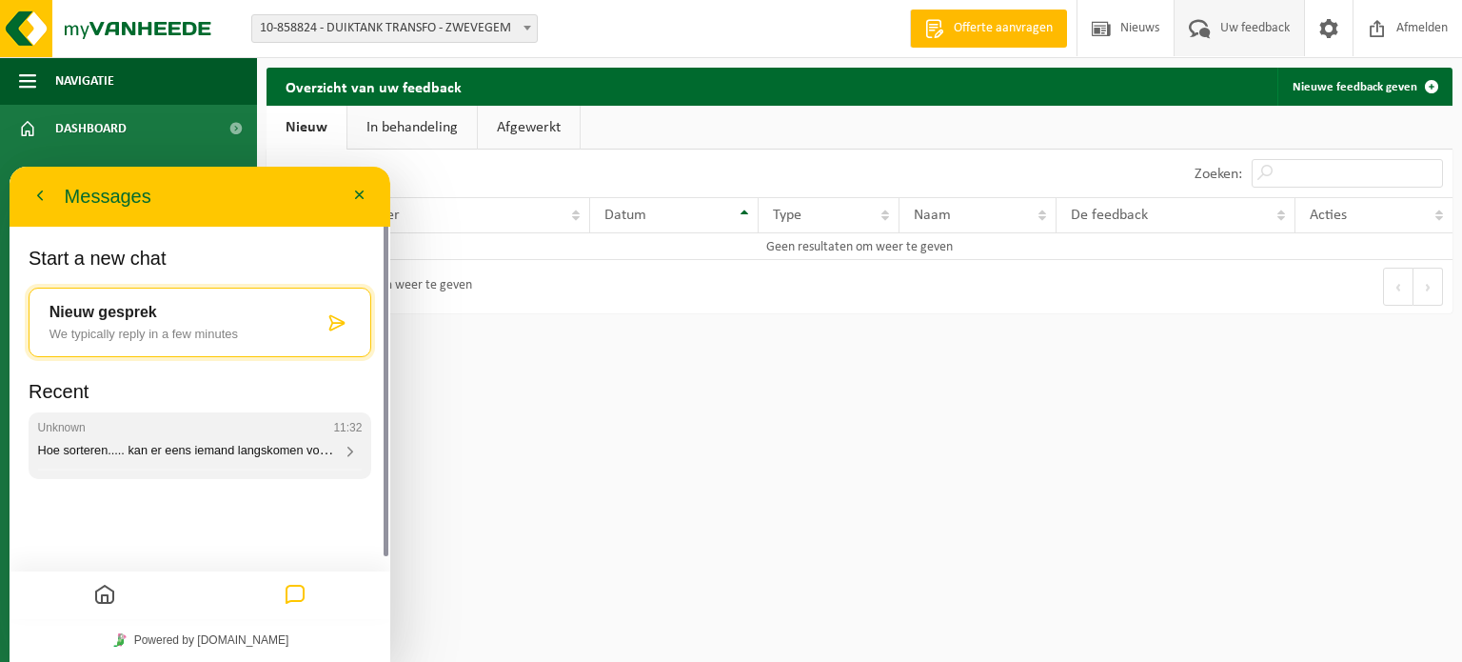
click at [278, 451] on span "Hoe sorteren..... kan er eens iemand langskomen voor duidelijke afspraak hoe en…" at bounding box center [355, 449] width 635 height 16
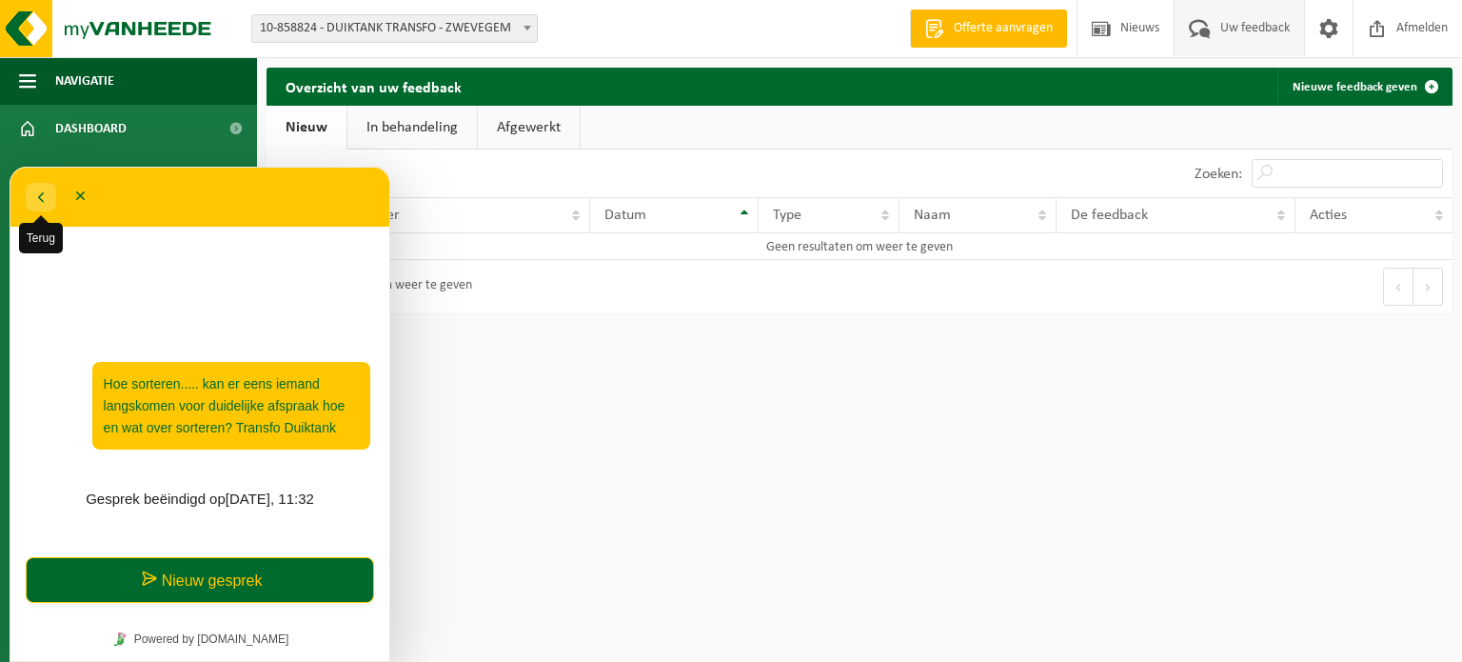
click at [35, 197] on icon "button" at bounding box center [40, 197] width 17 height 23
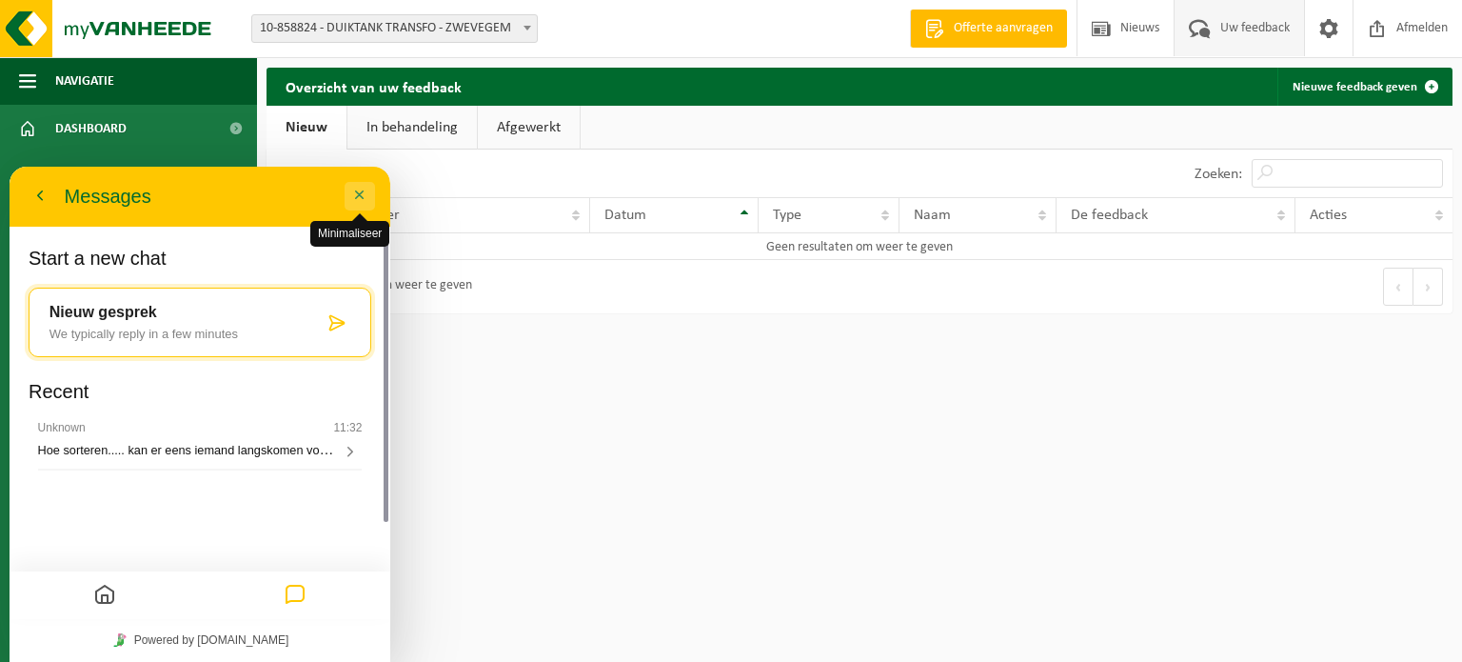
click at [358, 196] on button "Minimaliseer" at bounding box center [360, 196] width 30 height 29
